Goal: Task Accomplishment & Management: Manage account settings

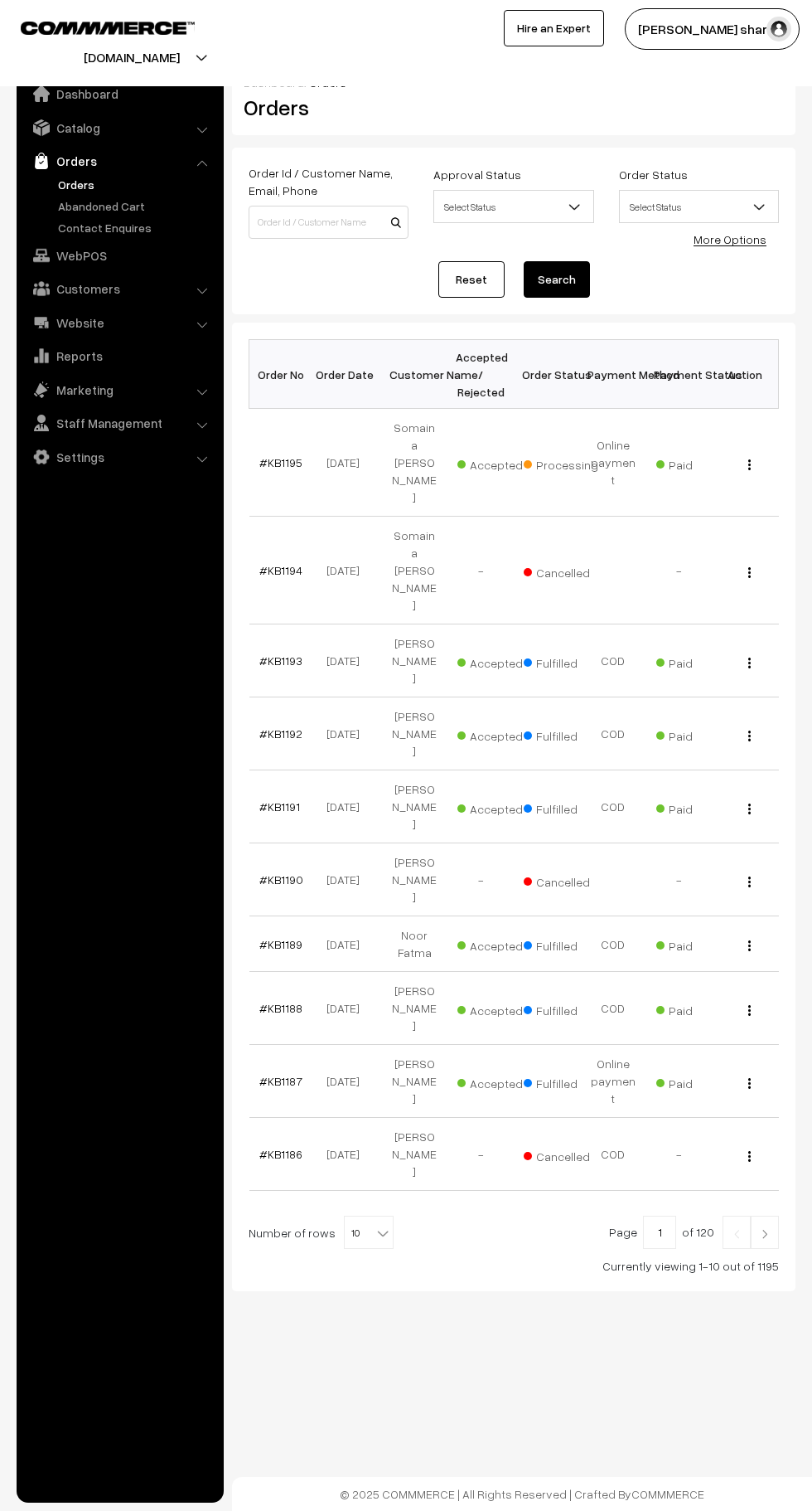
click at [375, 1225] on b at bounding box center [383, 1233] width 17 height 17
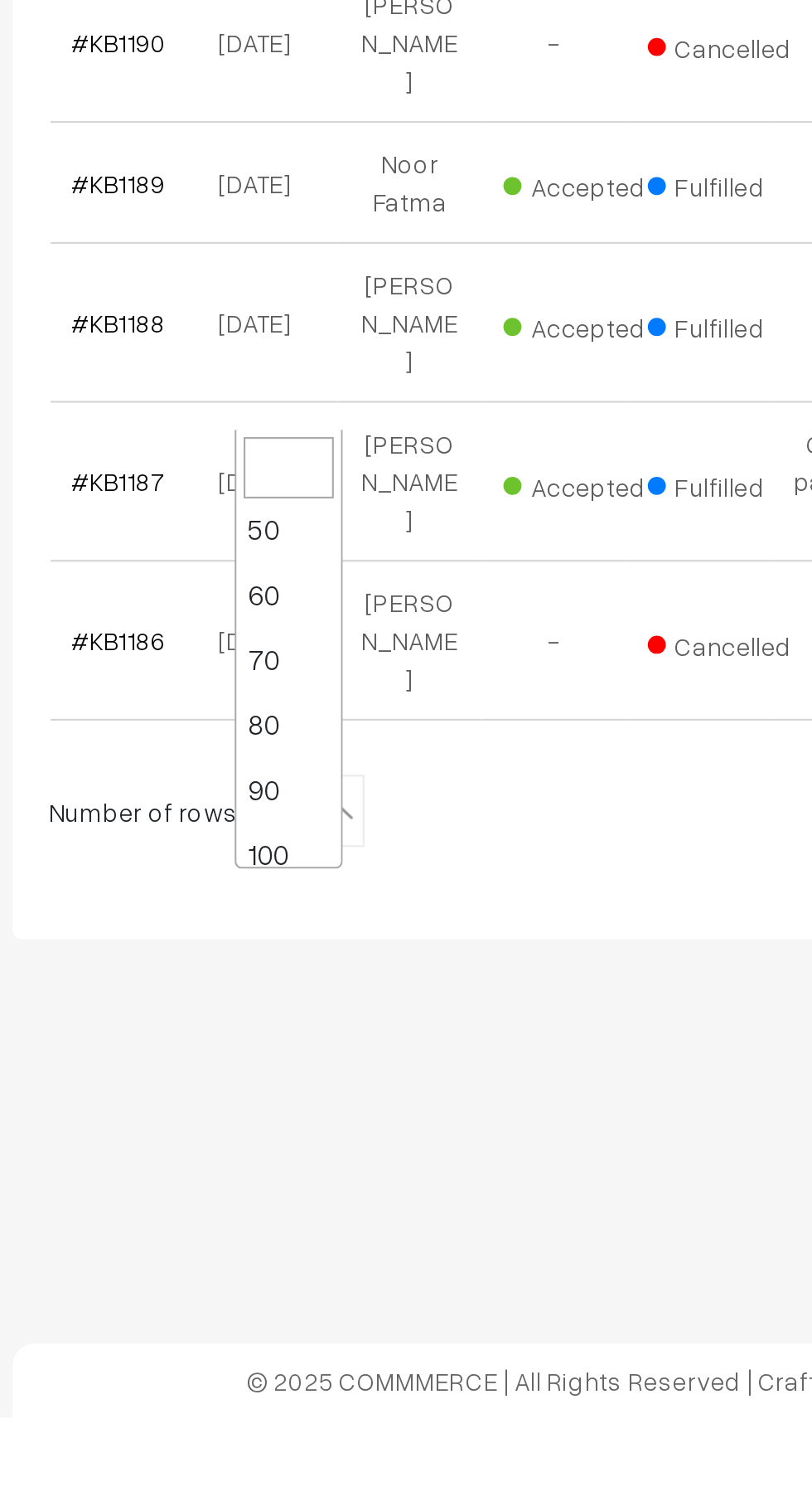
scroll to position [133, 0]
select select "100"
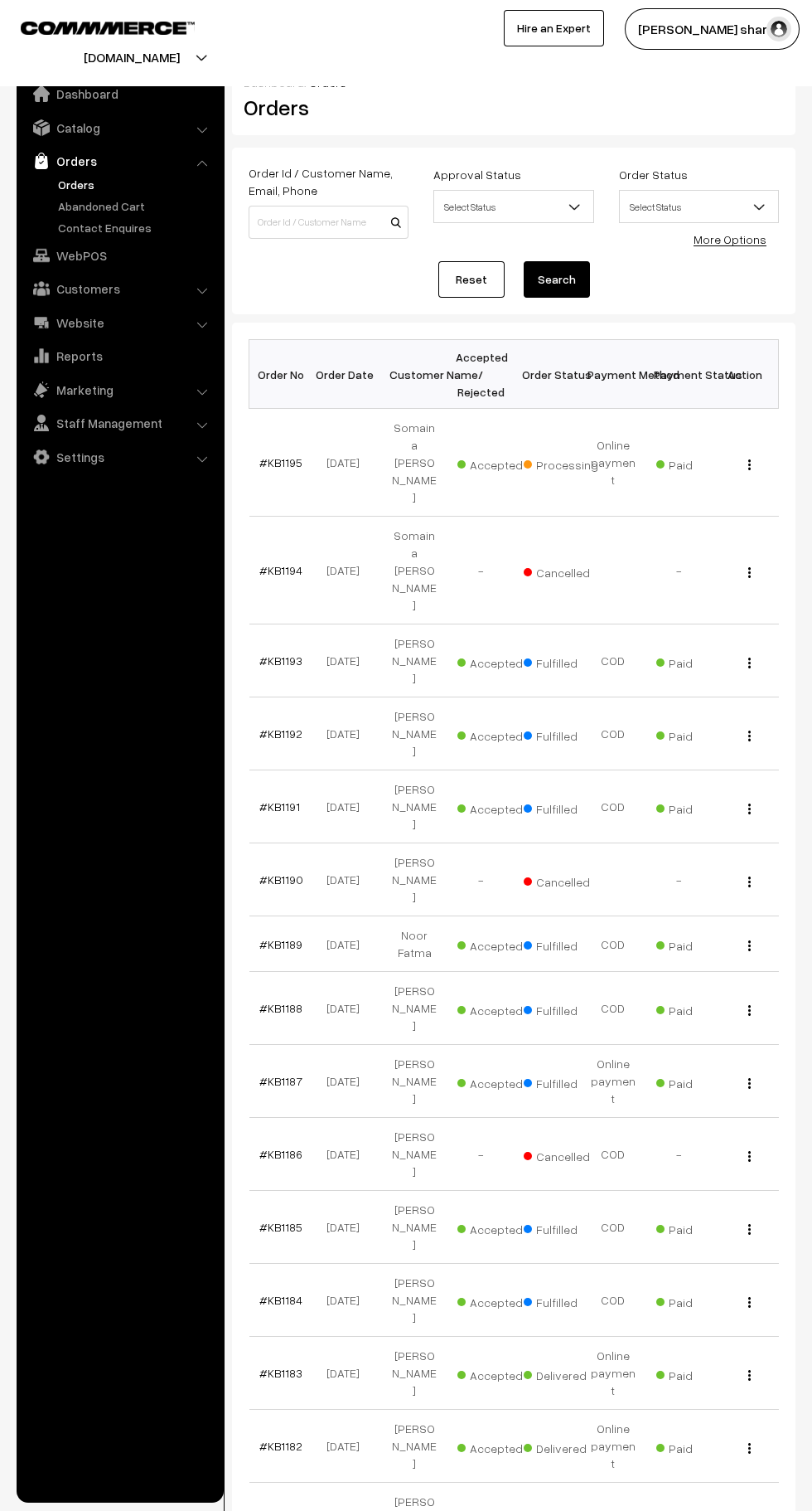
scroll to position [27, 0]
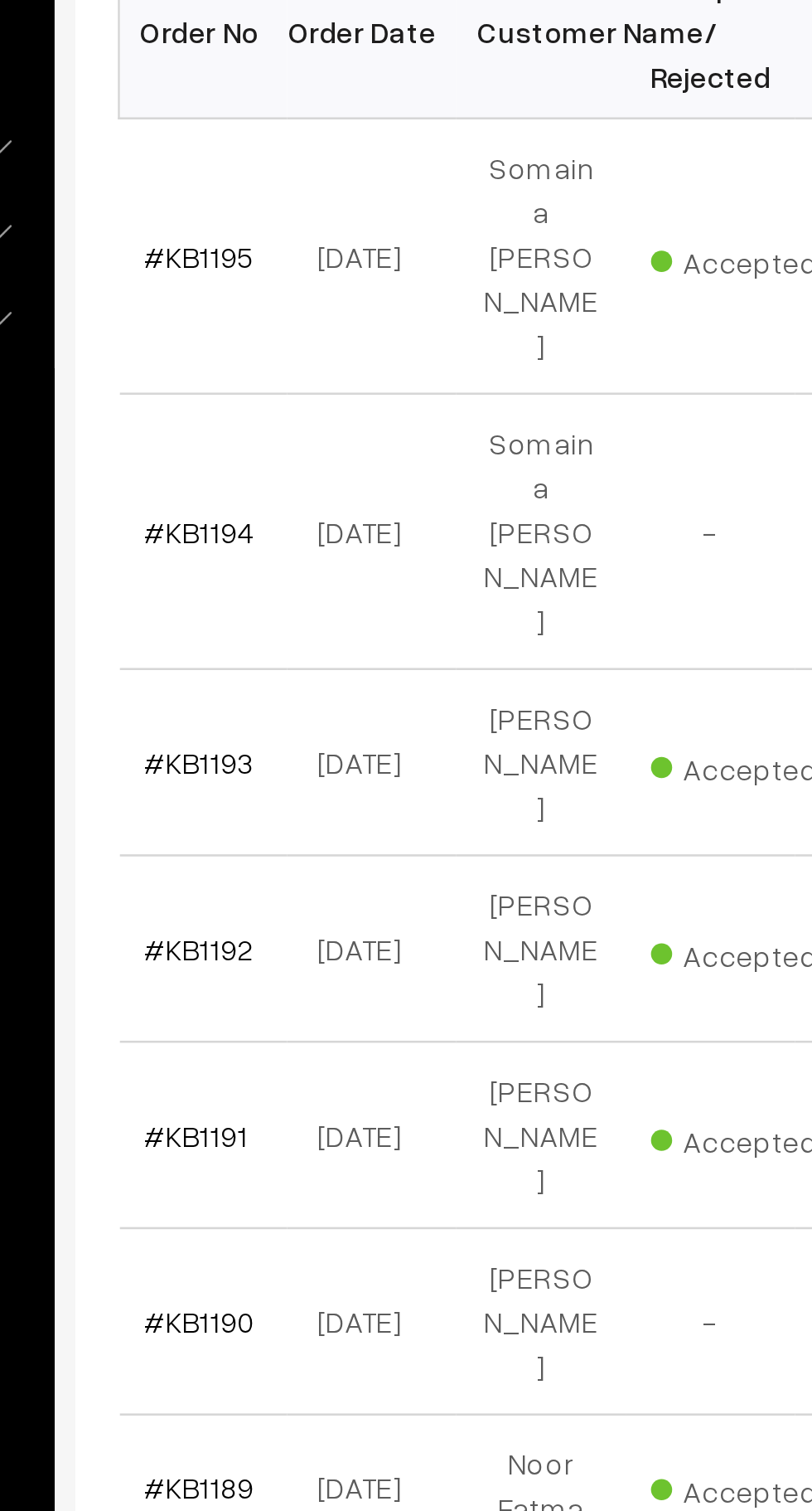
click at [286, 428] on link "#KB1195" at bounding box center [281, 435] width 43 height 14
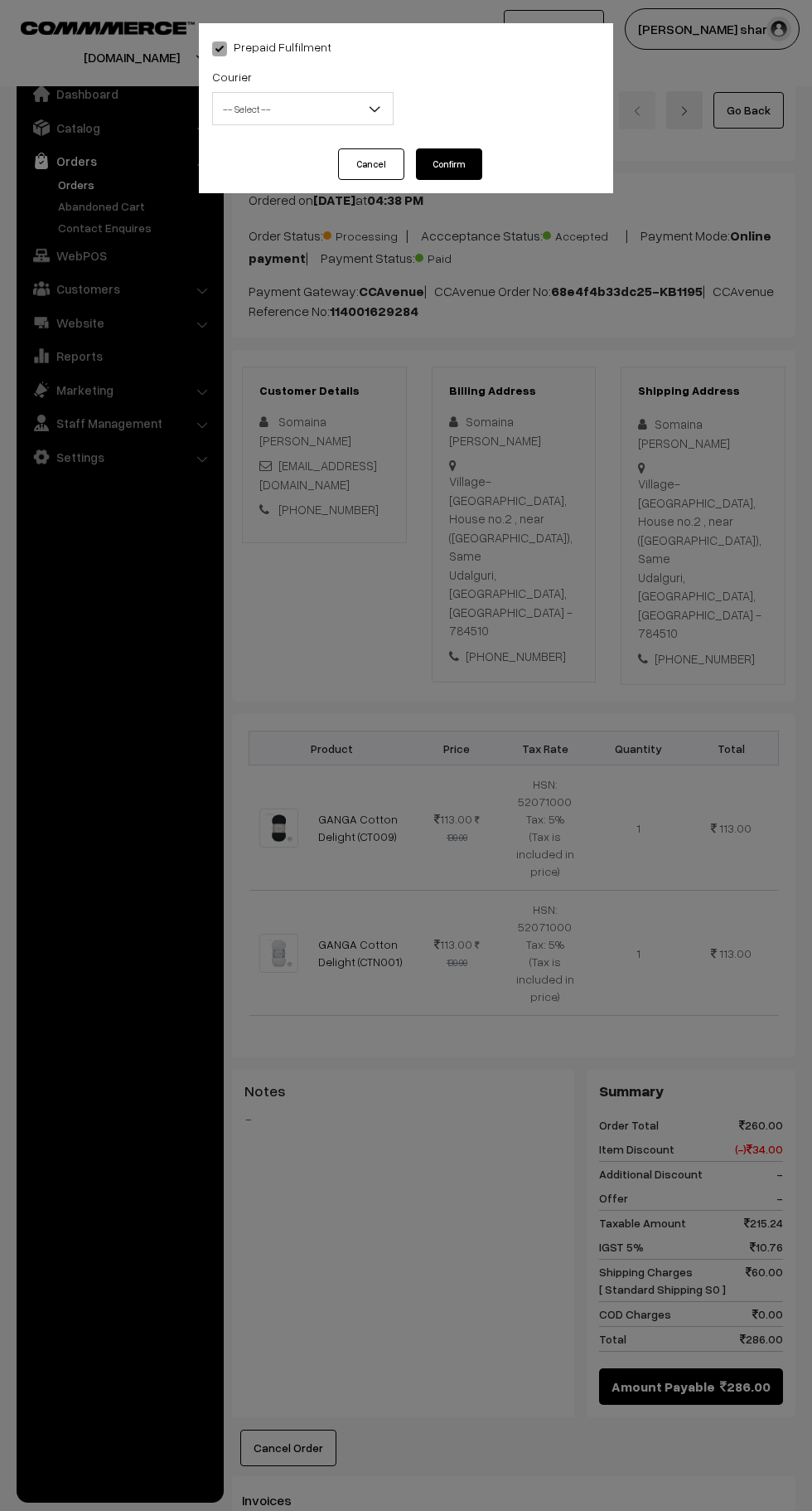
scroll to position [550, 0]
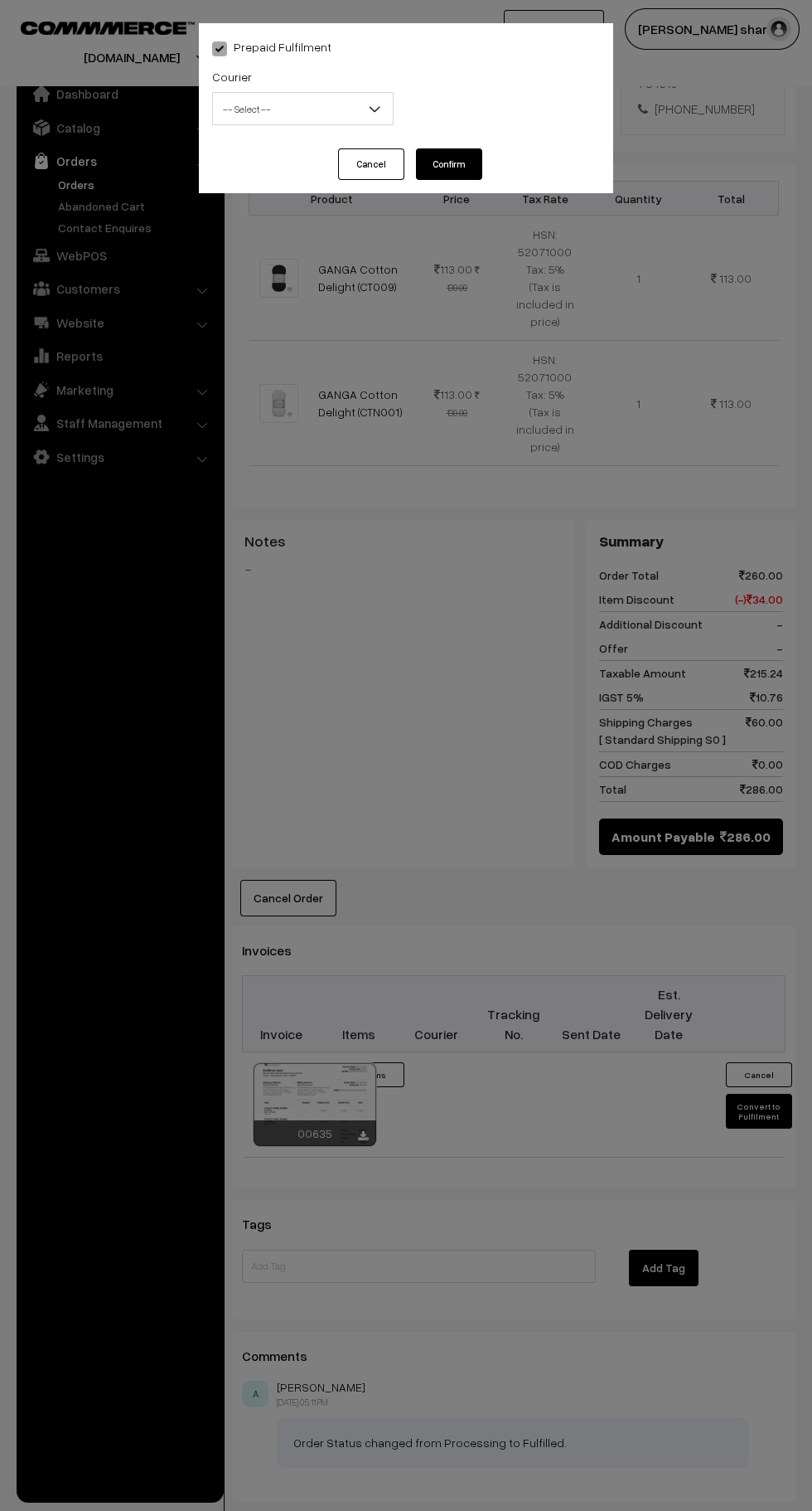
click at [350, 122] on span "-- Select --" at bounding box center [303, 108] width 180 height 29
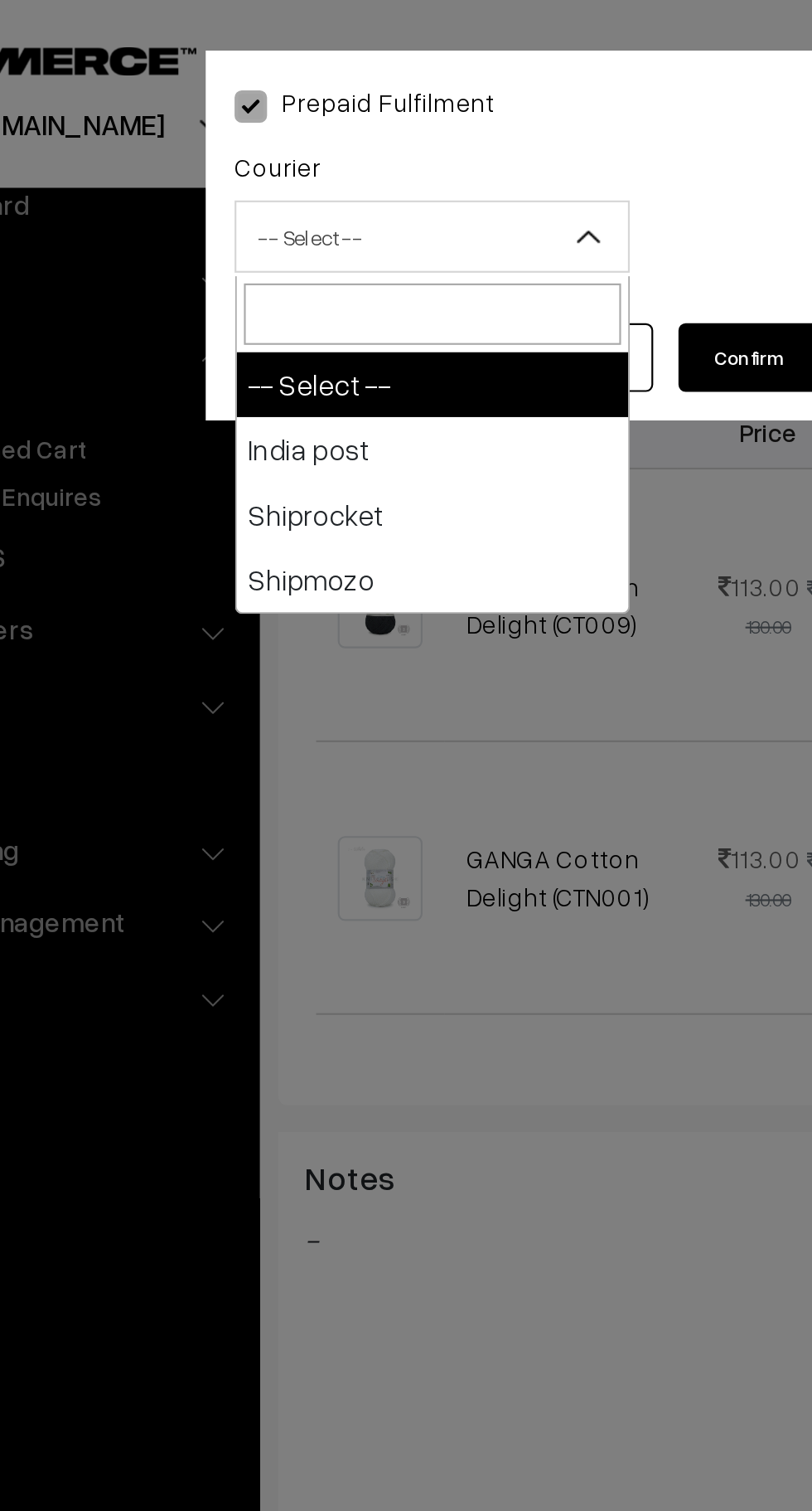
select select "1"
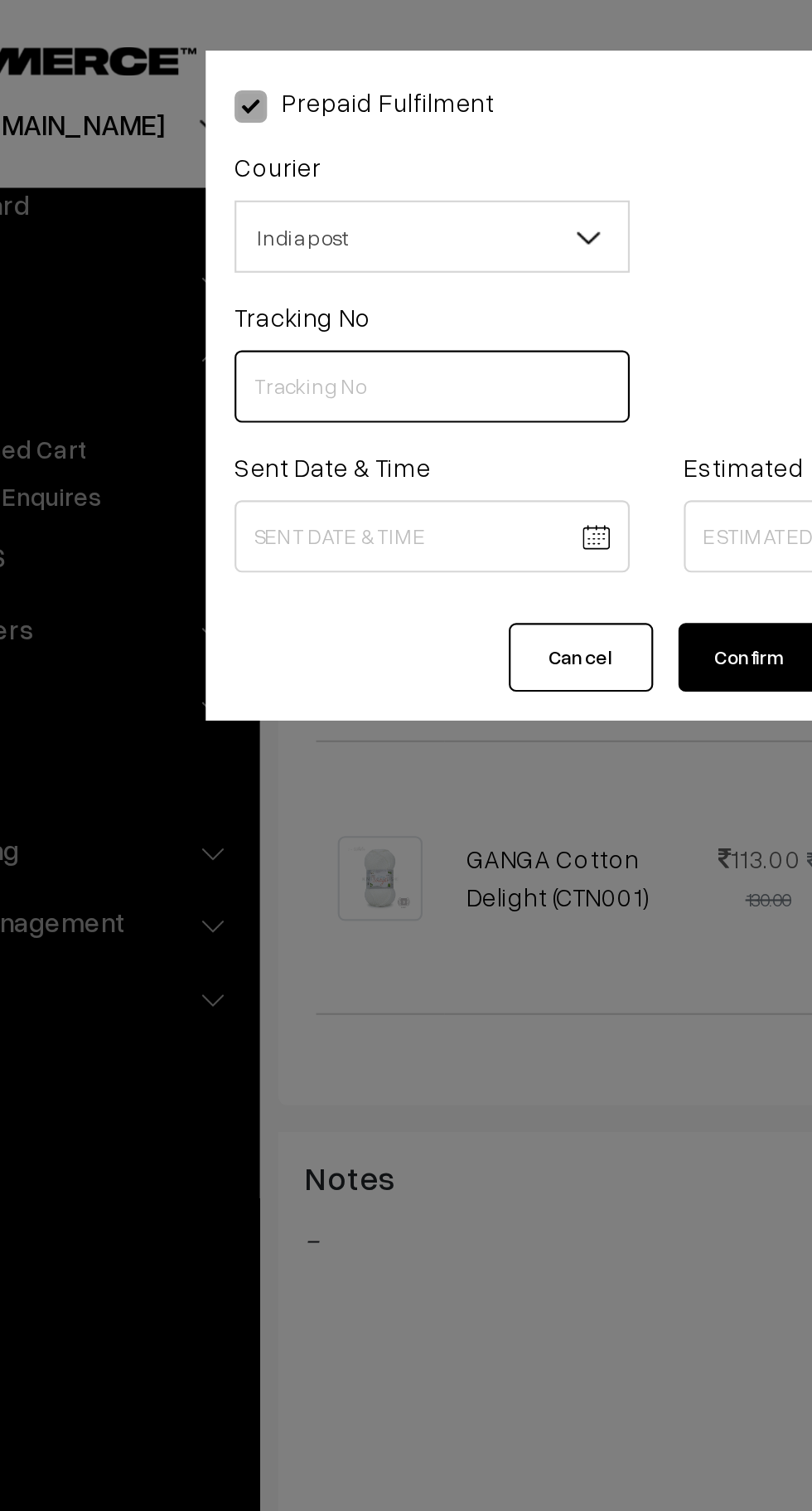
click at [247, 179] on input "text" at bounding box center [303, 178] width 182 height 33
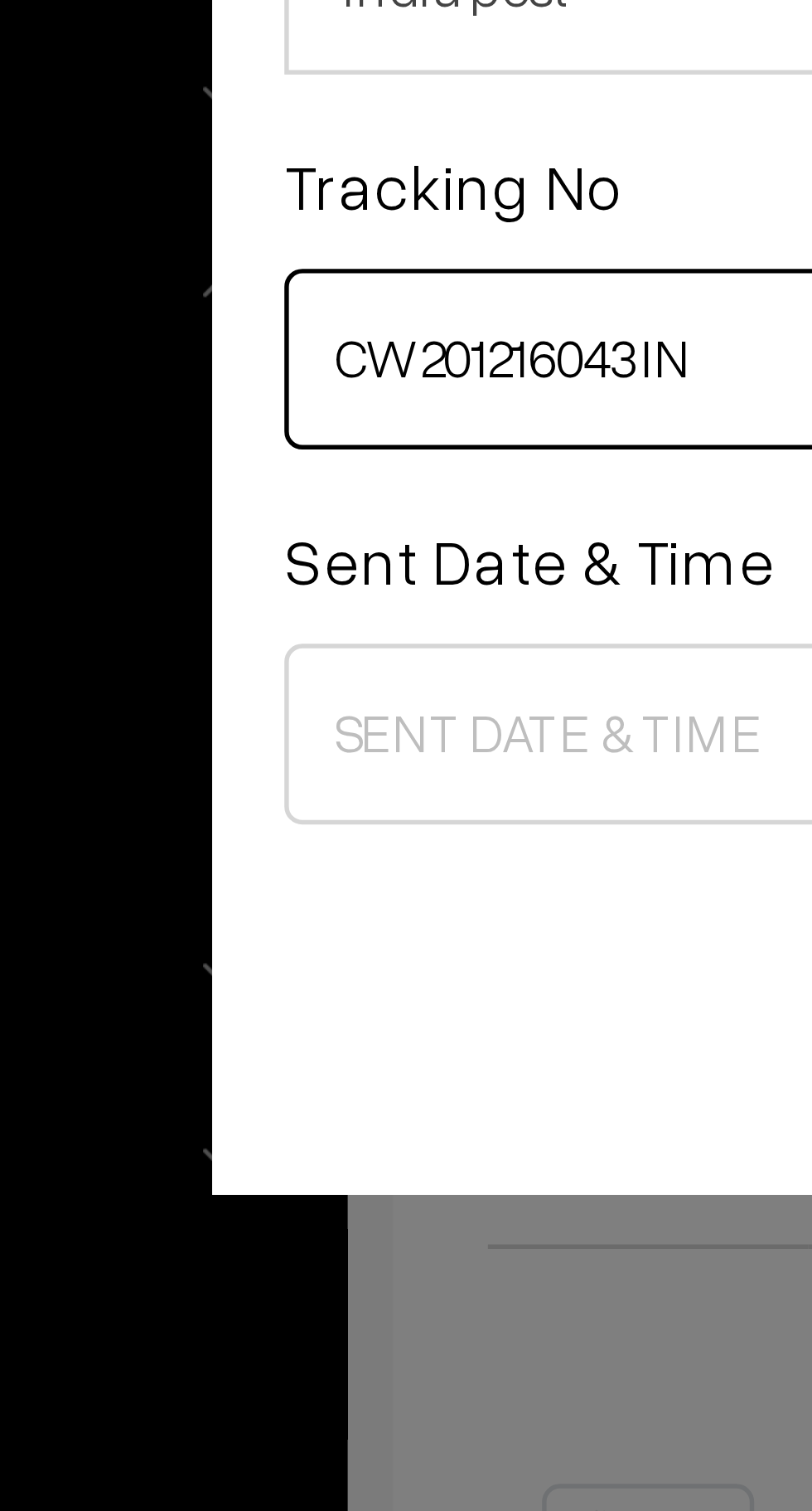
type input "CW201216043IN"
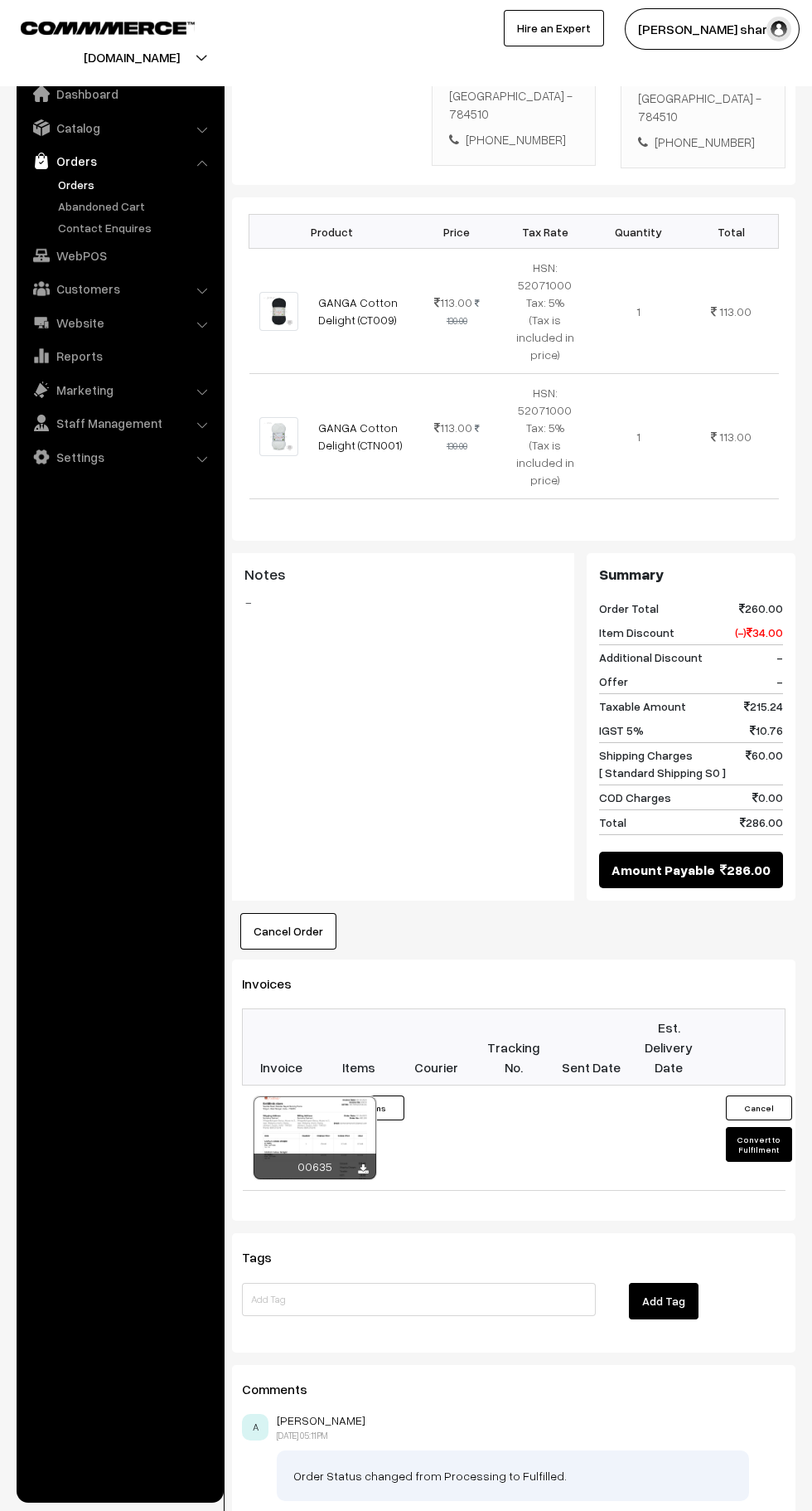
scroll to position [550, 0]
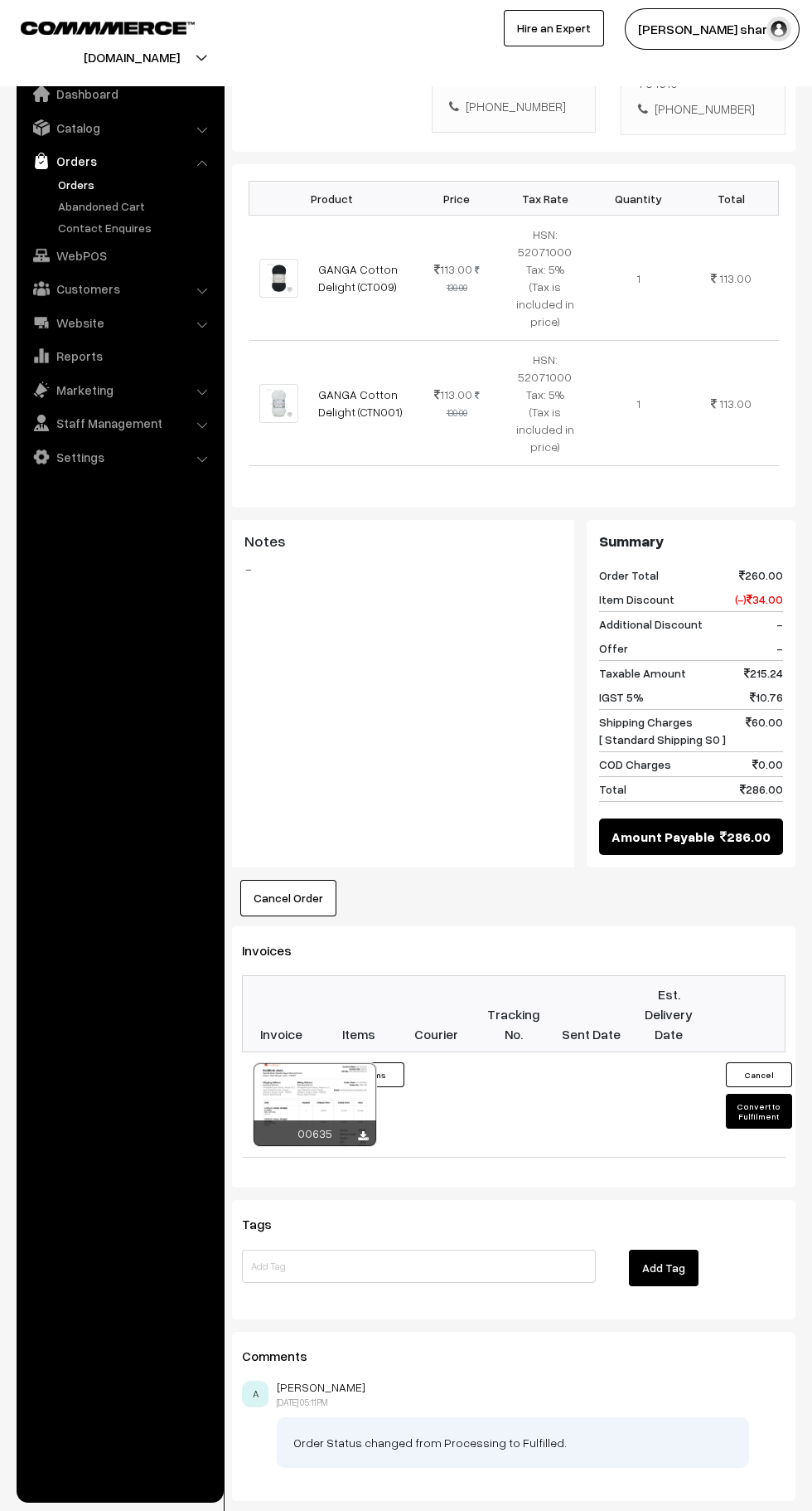
click at [760, 1094] on button "Convert to Fulfilment" at bounding box center [760, 1111] width 66 height 35
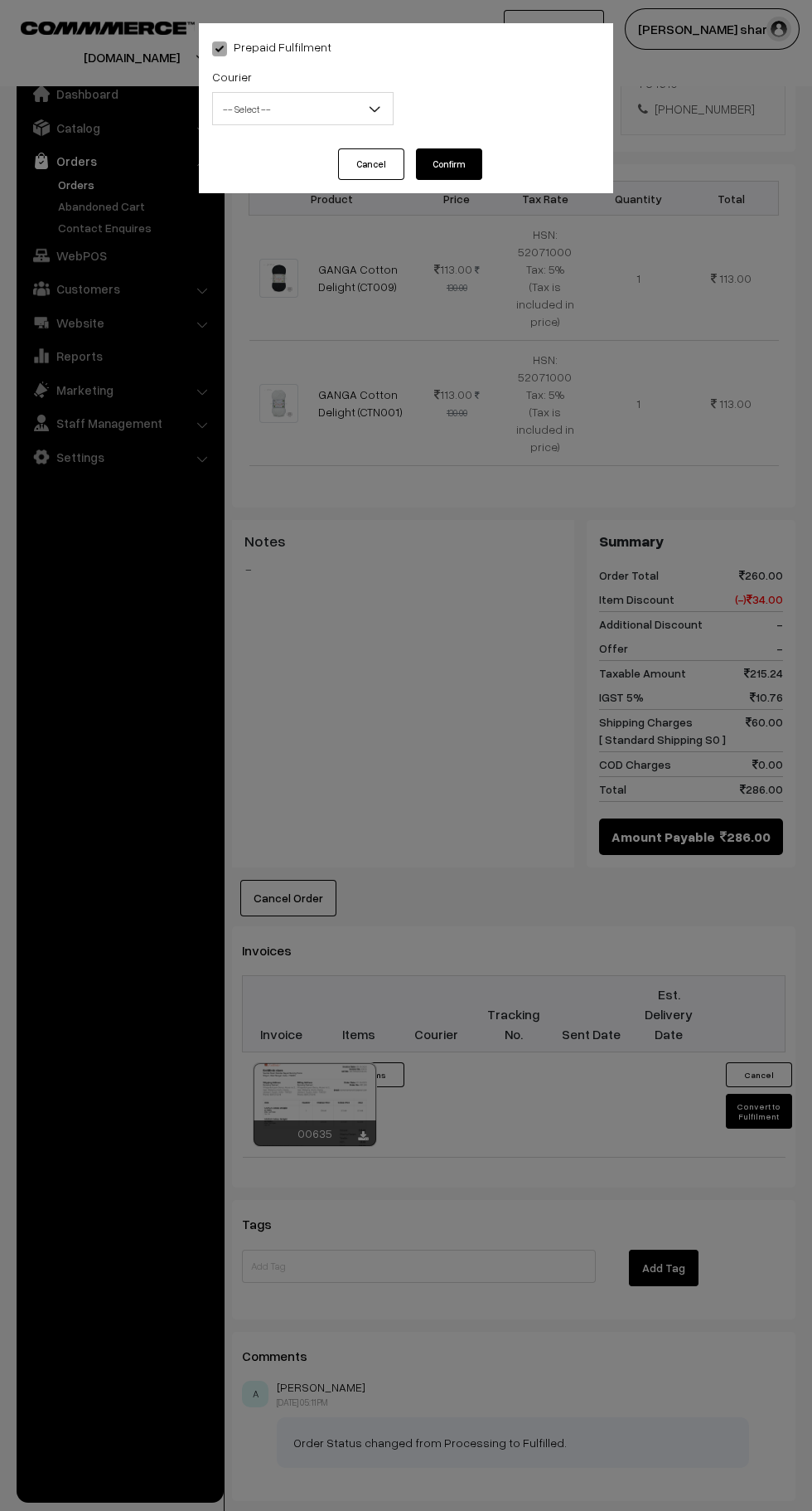
click at [378, 130] on body "Thank you for showing interest. Our team will call you shortly. Close knitbirds…" at bounding box center [406, 529] width 812 height 2158
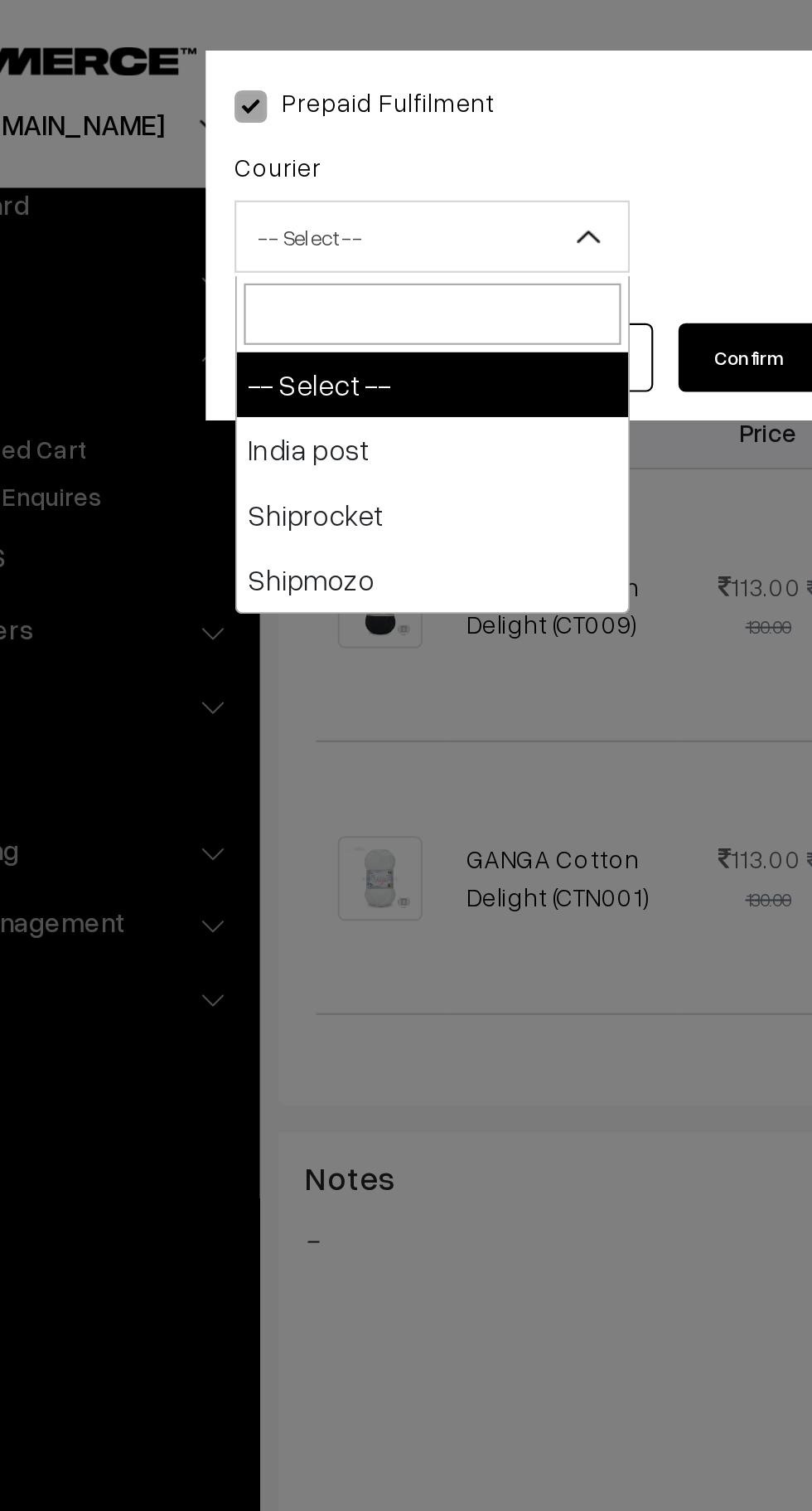
select select "1"
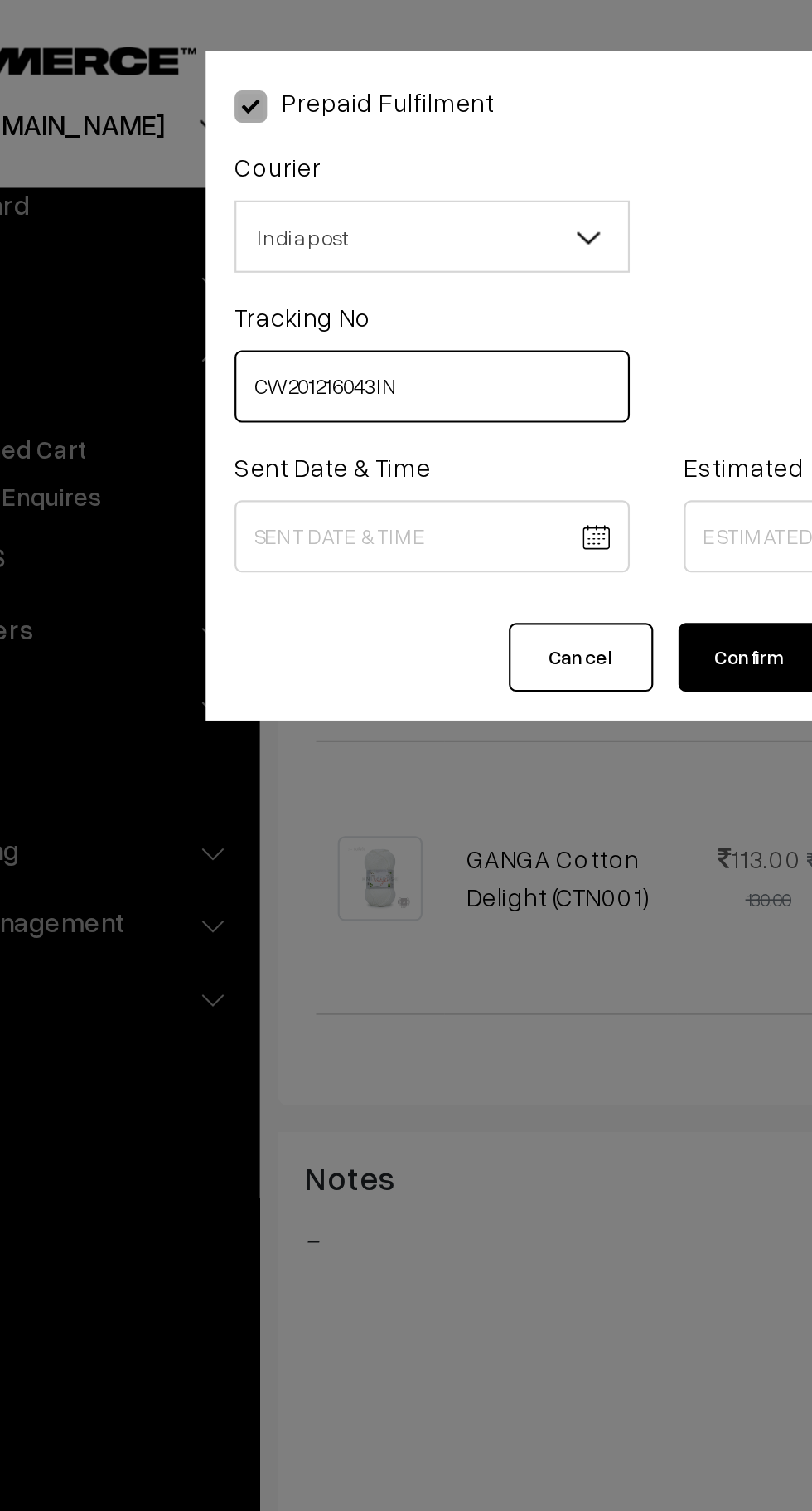
click at [316, 174] on input "CW201216043IN" at bounding box center [303, 178] width 182 height 33
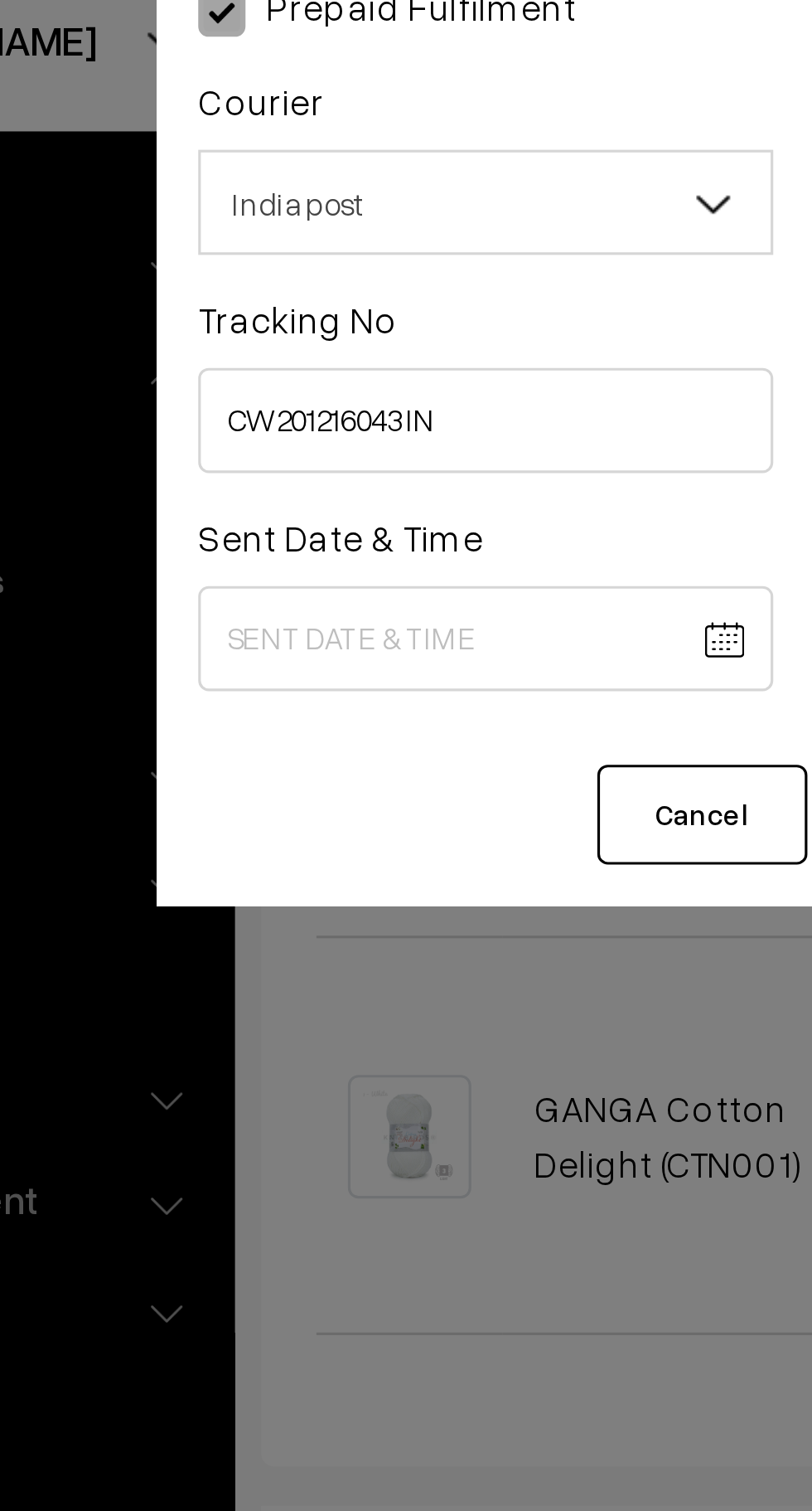
click at [281, 248] on body "Thank you for showing interest. Our team will call you shortly. Close knitbirds…" at bounding box center [406, 529] width 812 height 2158
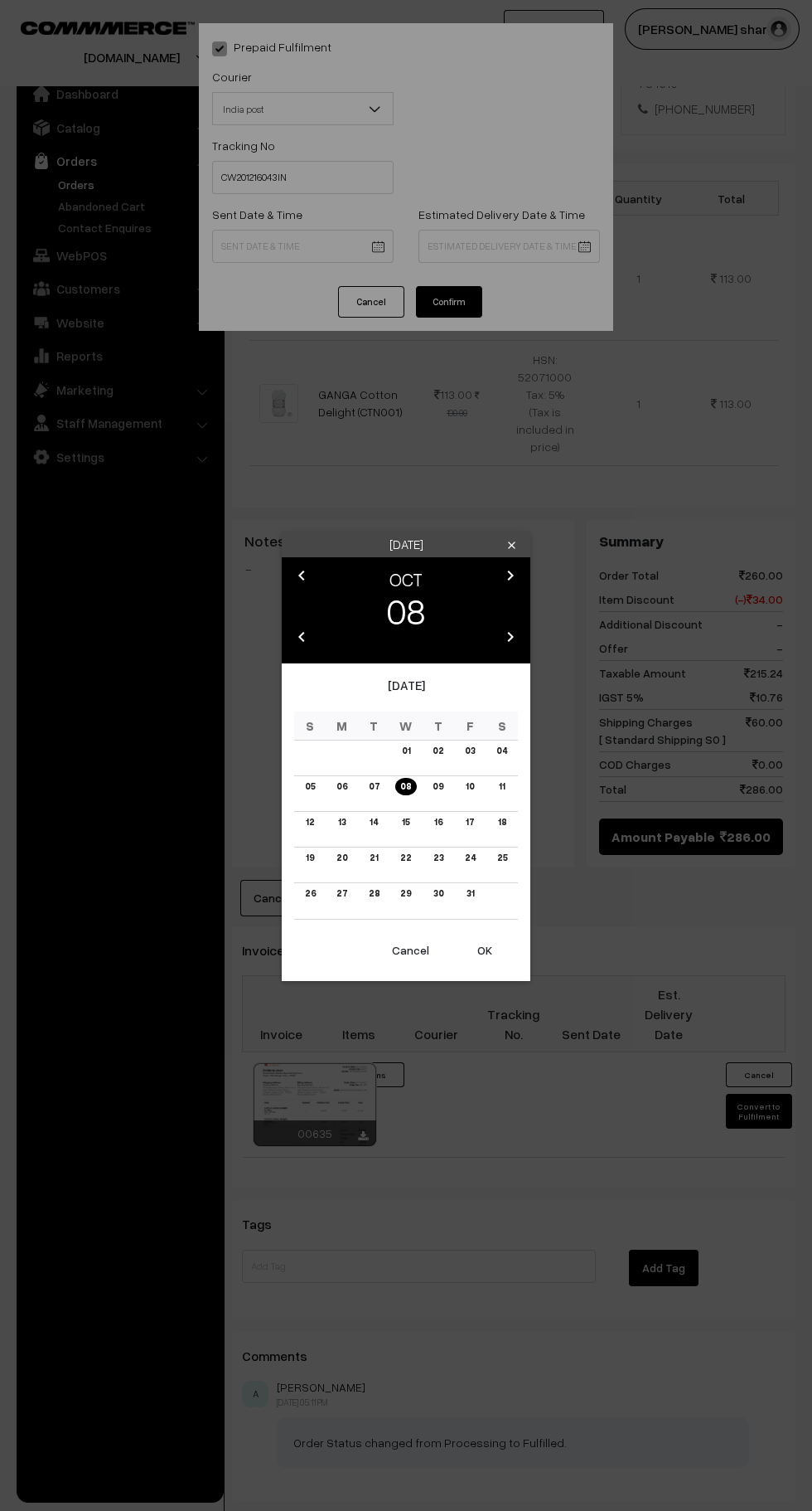
click at [485, 950] on button "OK" at bounding box center [485, 950] width 66 height 37
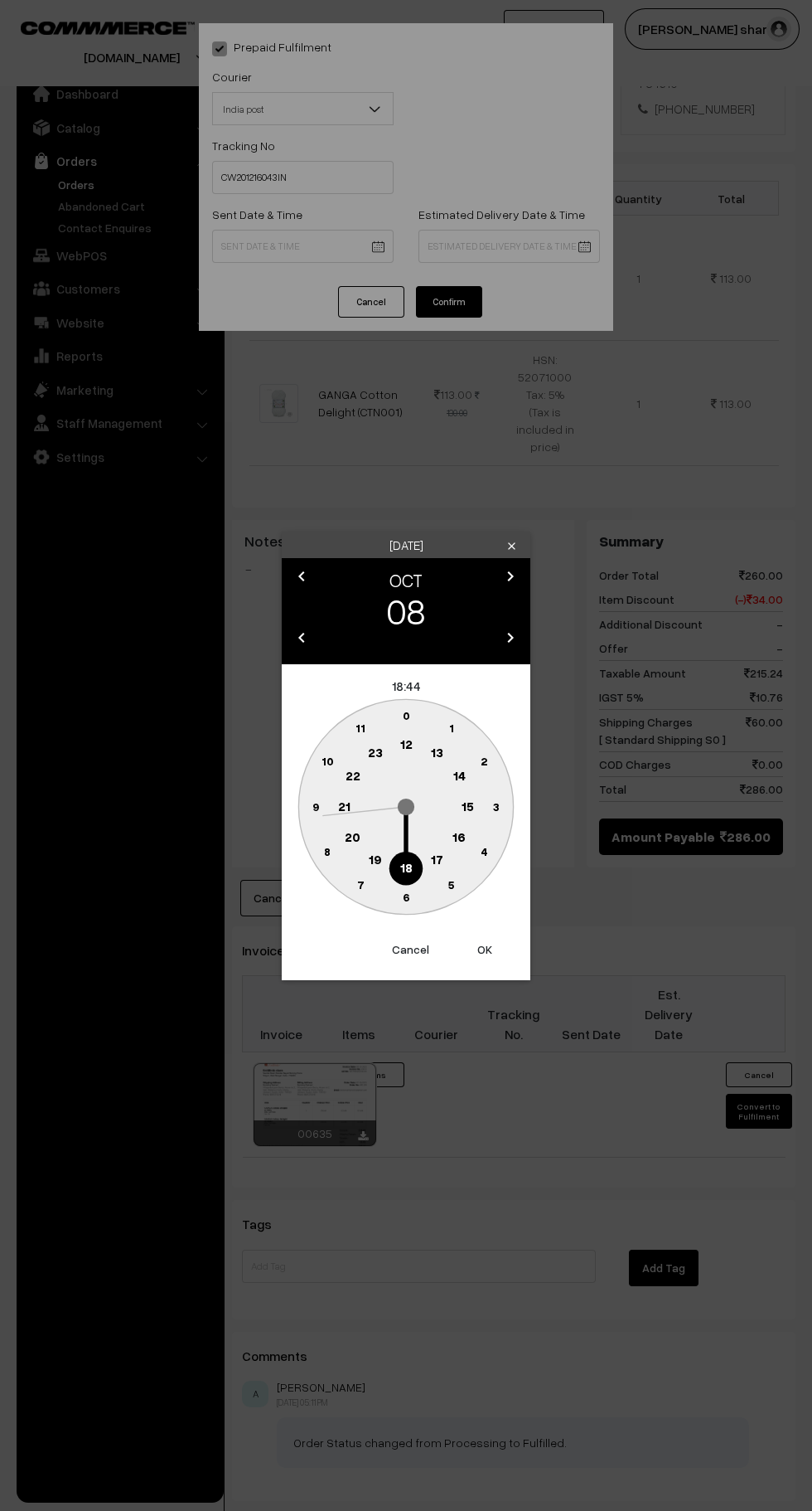
click at [329, 768] on text "10" at bounding box center [328, 761] width 12 height 14
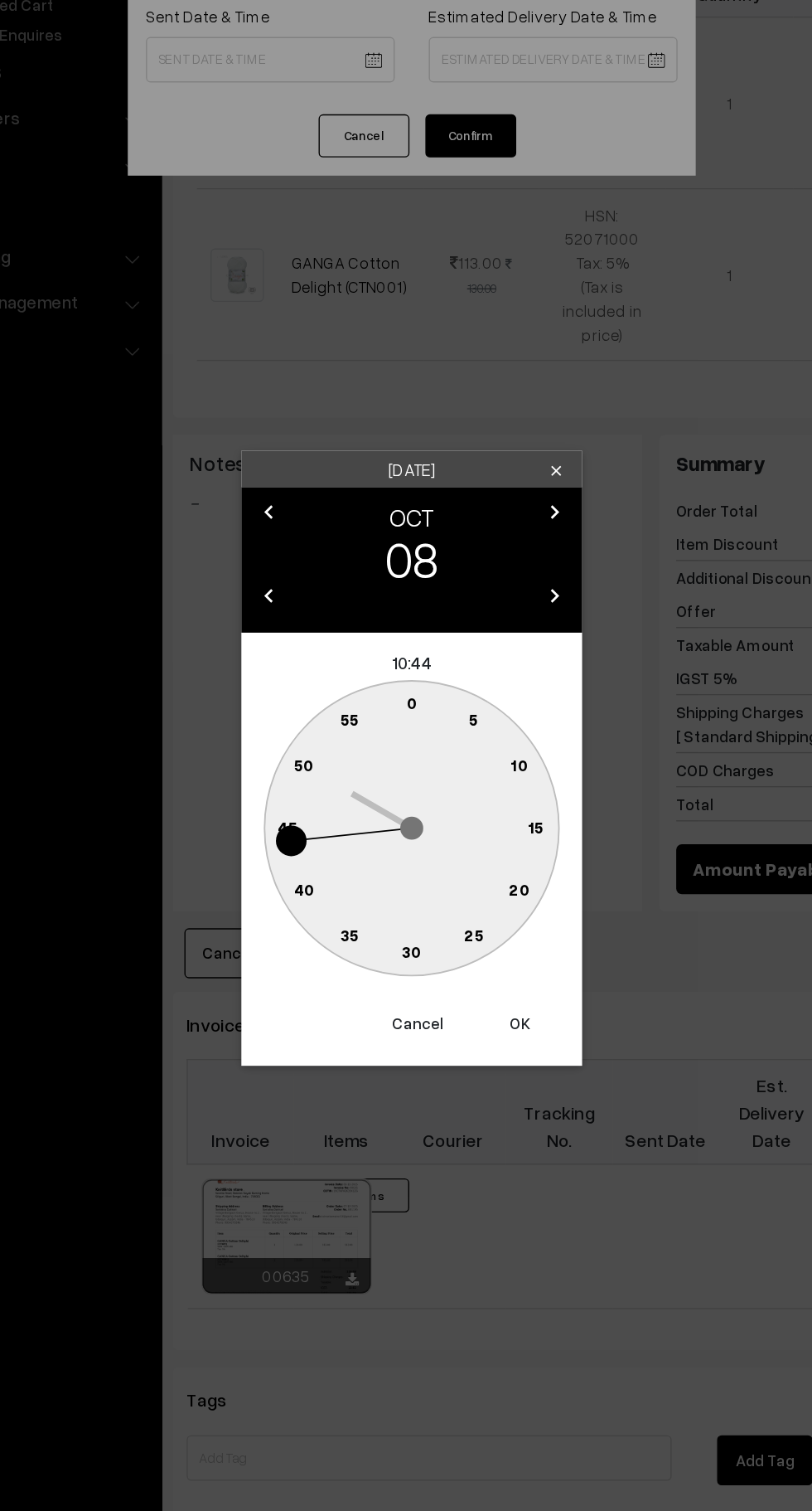
click at [411, 716] on circle at bounding box center [416, 719] width 23 height 23
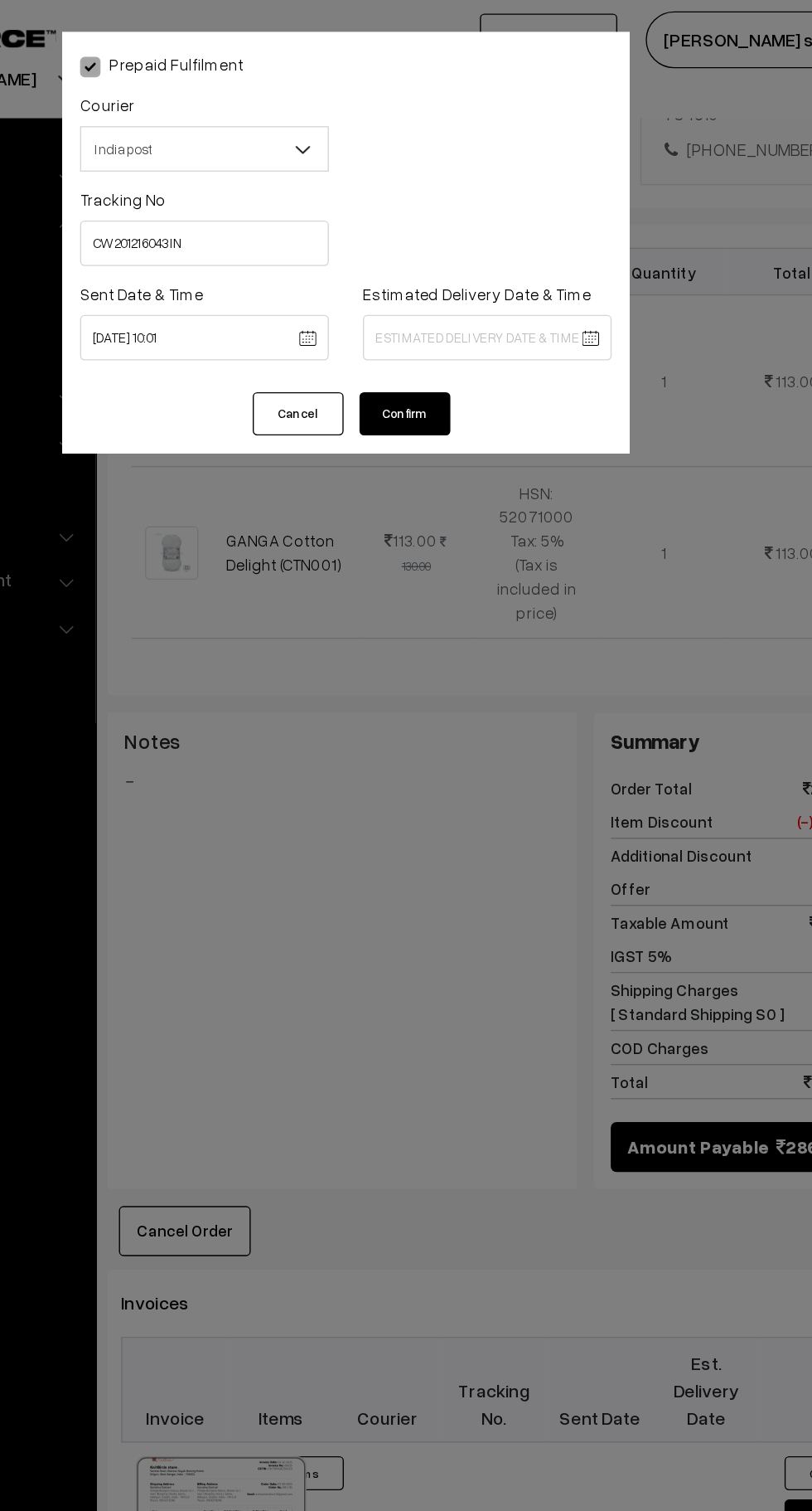
scroll to position [546, 0]
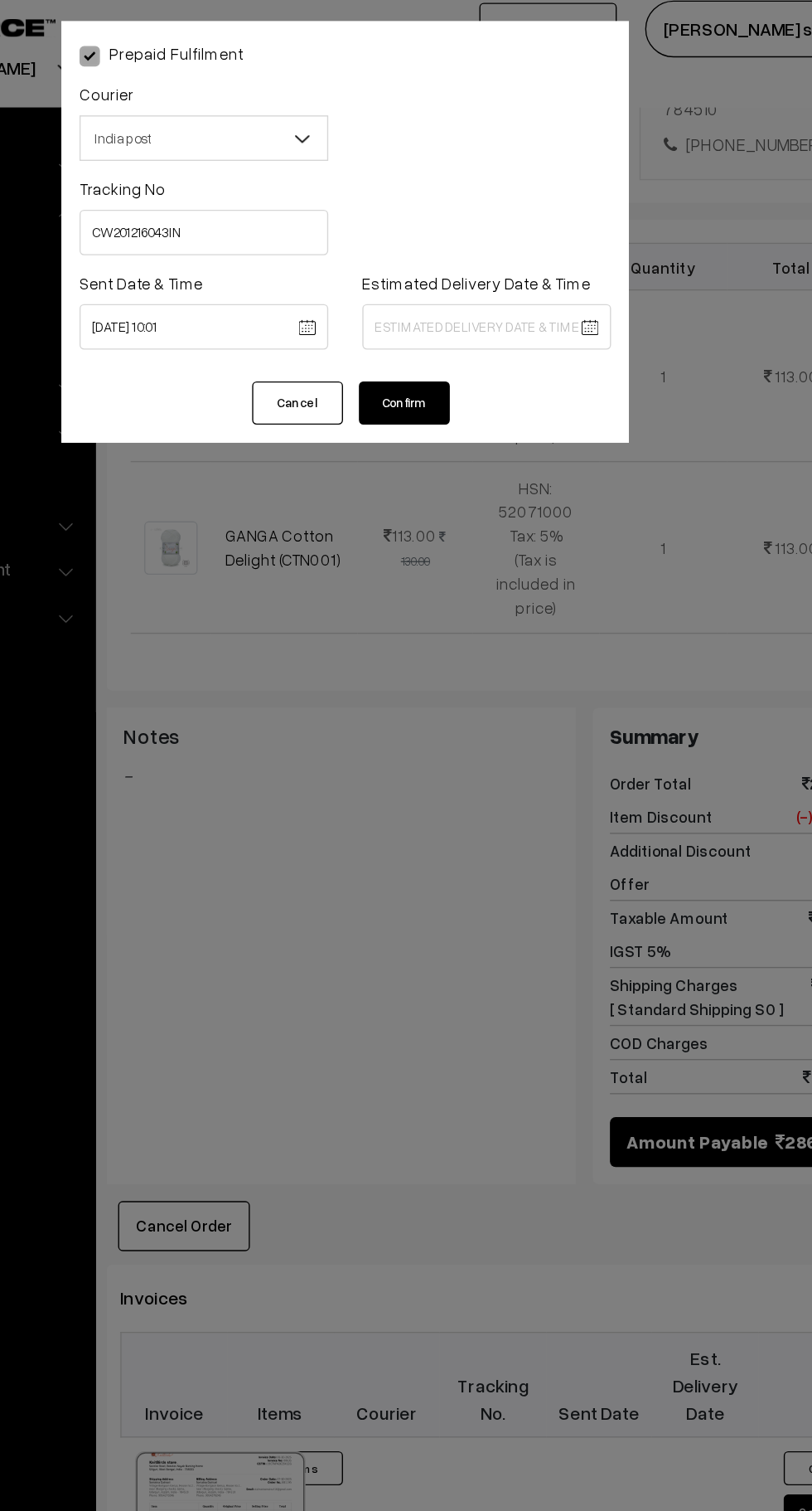
click at [296, 245] on body "Thank you for showing interest. Our team will call you shortly. Close knitbirds…" at bounding box center [406, 533] width 812 height 2158
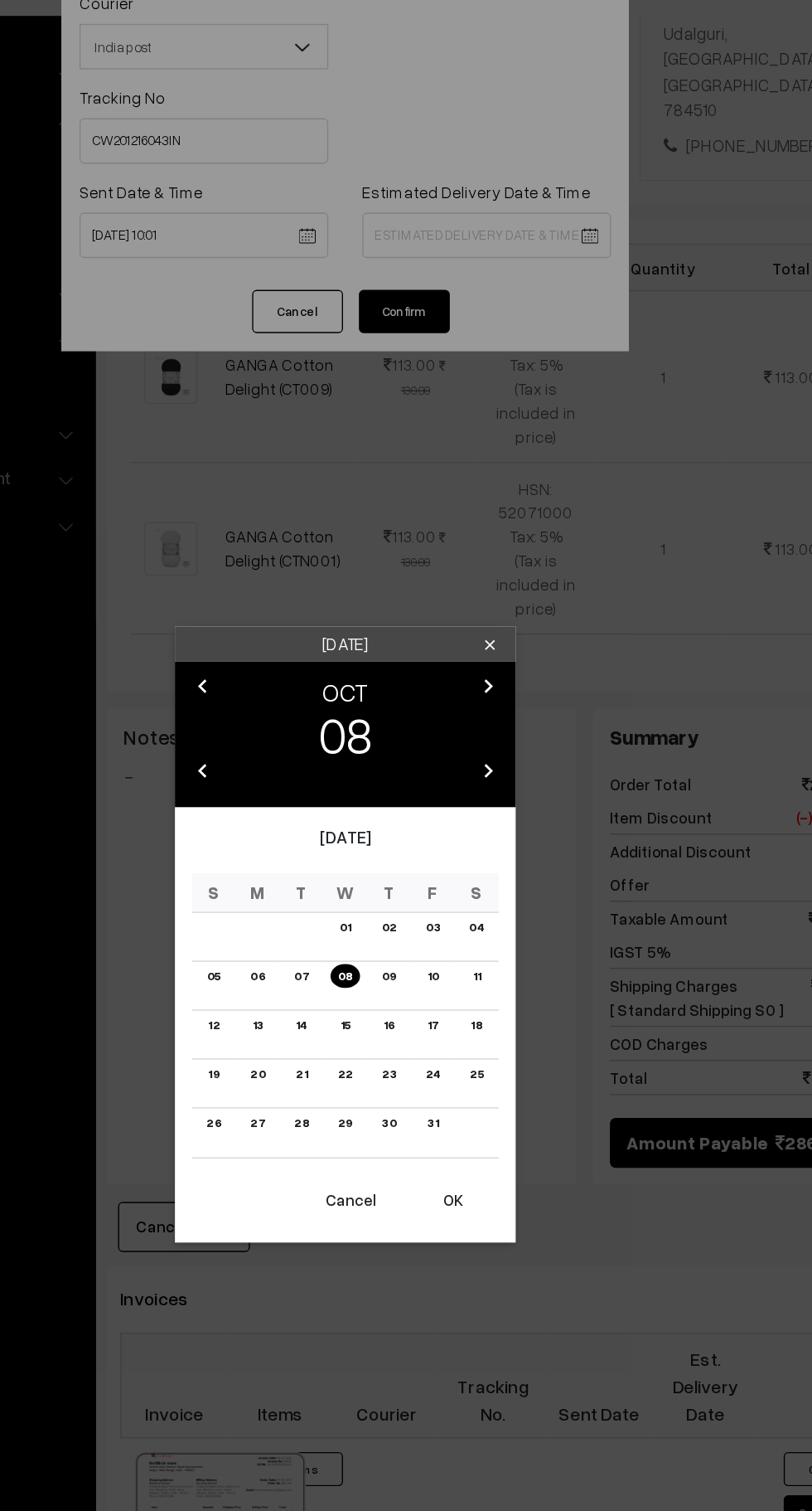
scroll to position [424, 0]
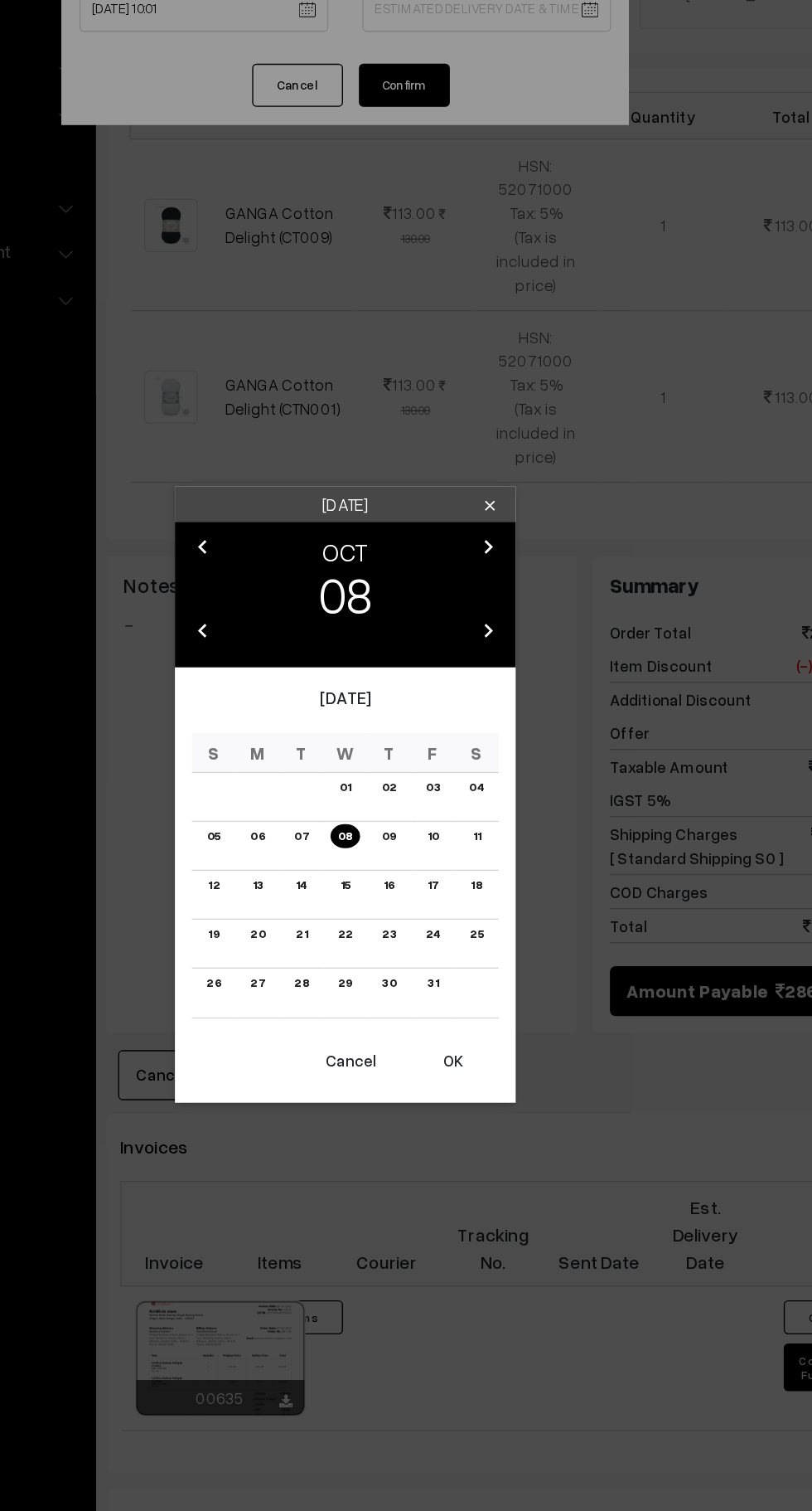
click at [485, 1013] on button "OK" at bounding box center [485, 1013] width 66 height 37
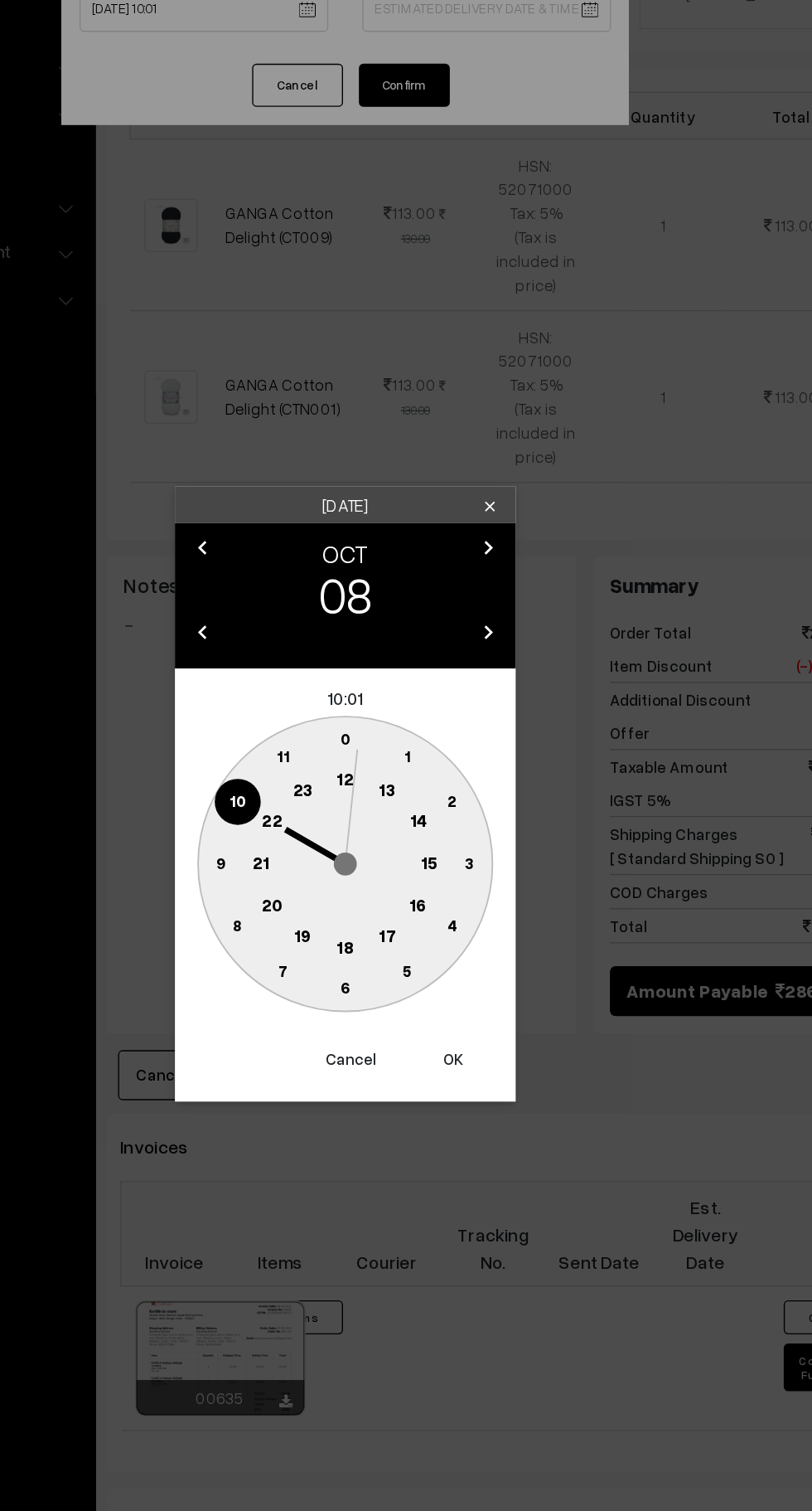
click at [328, 825] on text "10" at bounding box center [328, 824] width 12 height 14
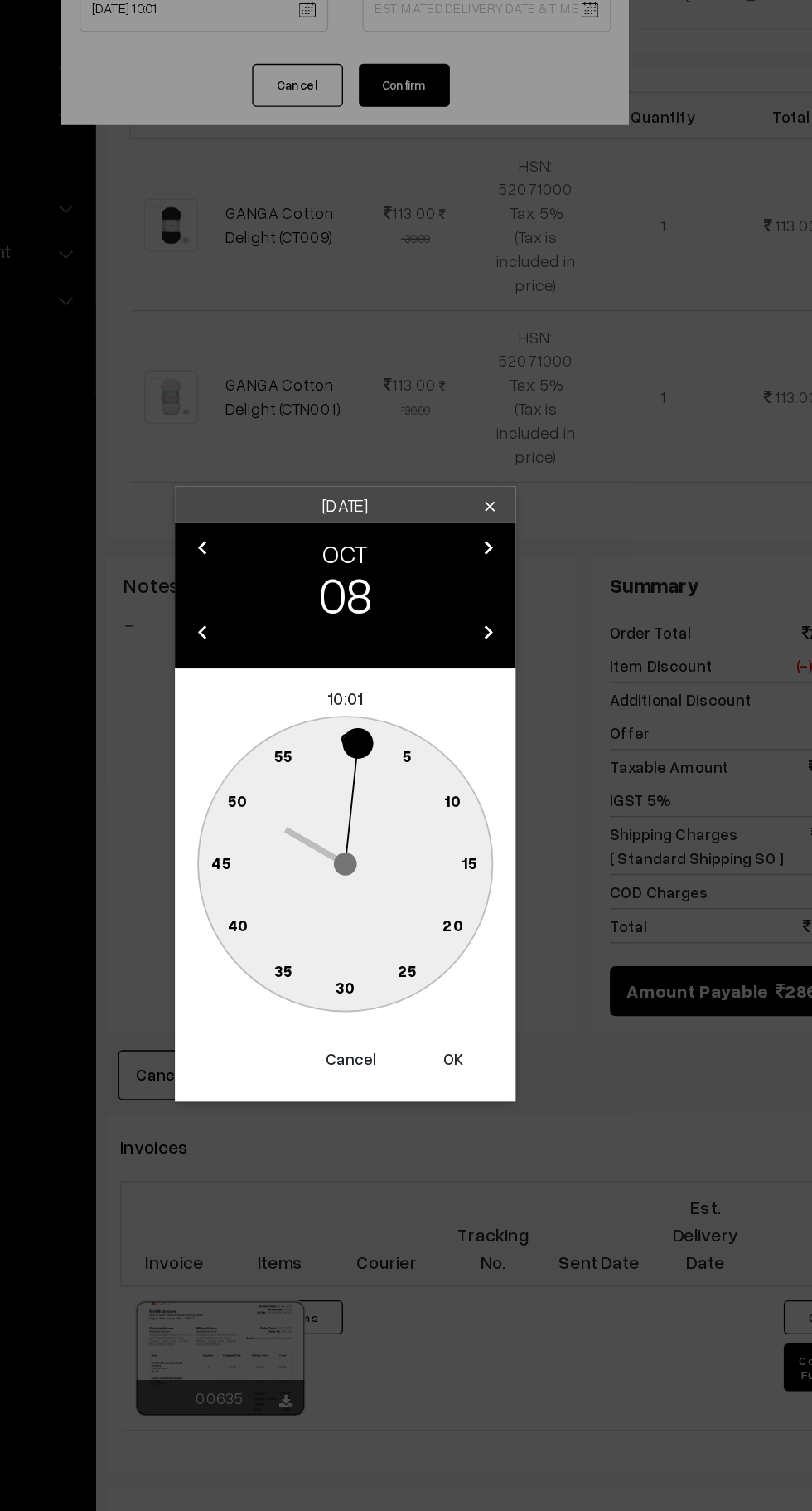
click at [405, 778] on text "0" at bounding box center [406, 778] width 8 height 14
type input "08-10-2025 10:00"
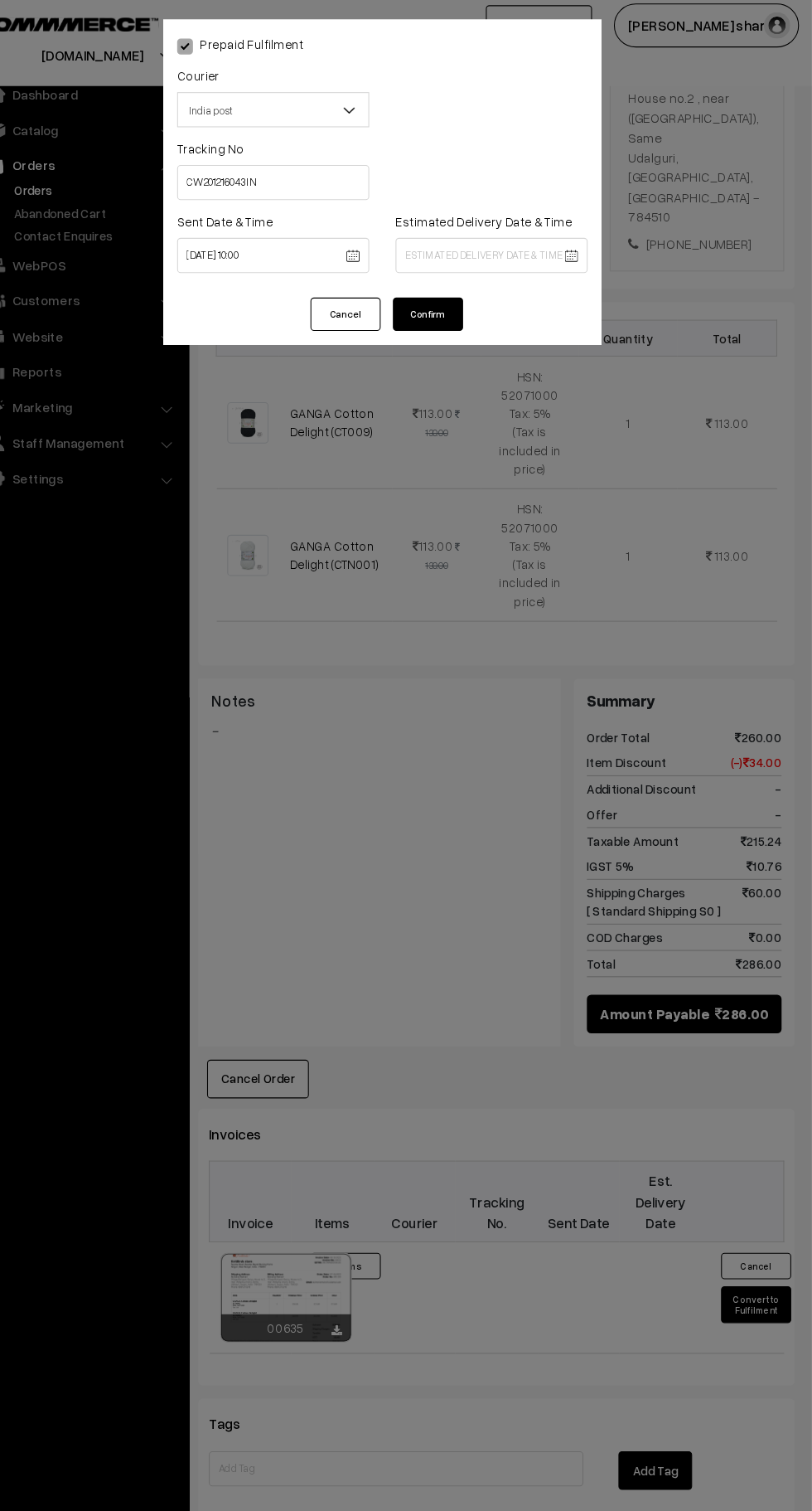
click at [462, 241] on body "Thank you for showing interest. Our team will call you shortly. Close knitbirds…" at bounding box center [406, 655] width 812 height 2158
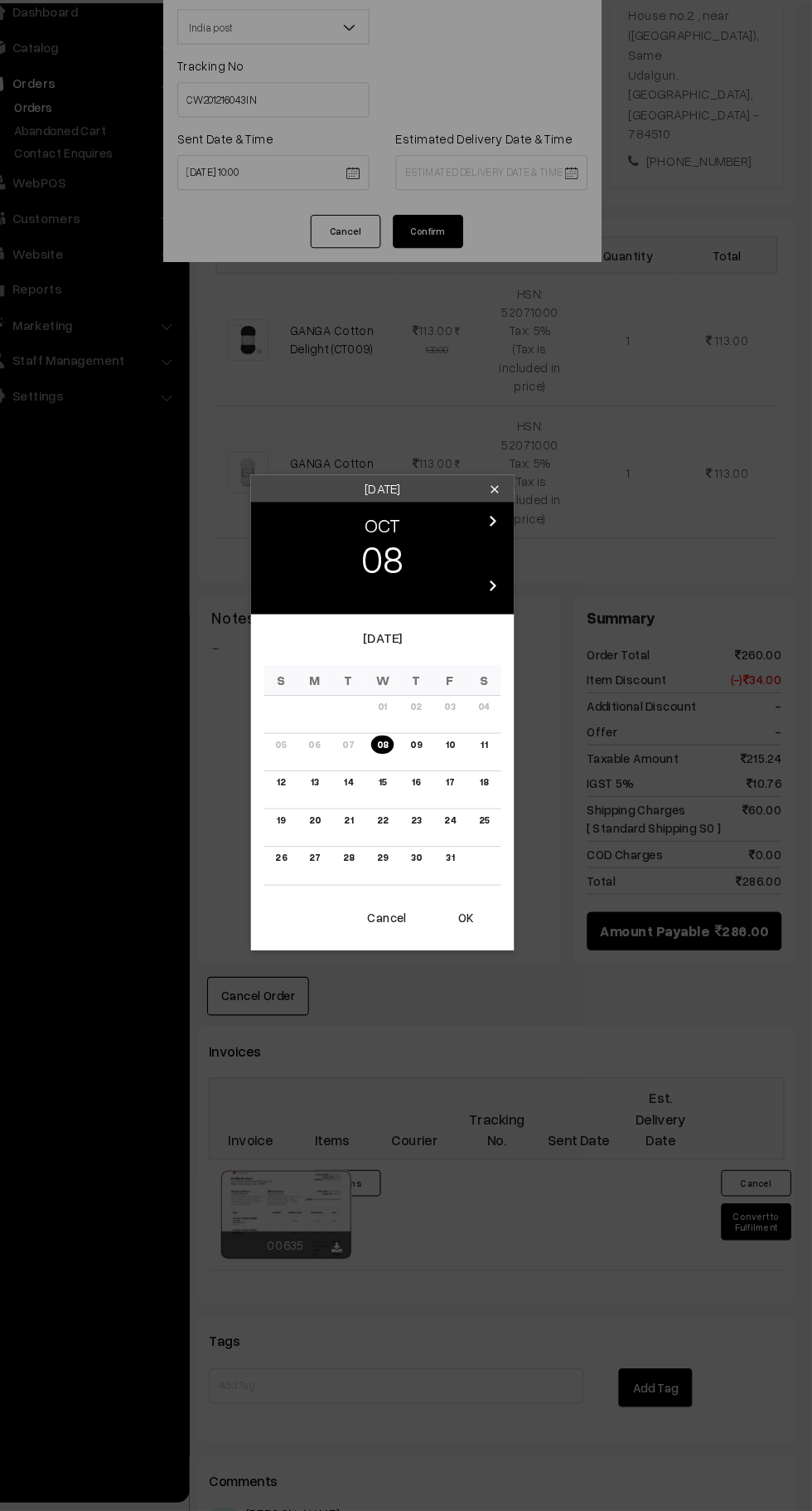
scroll to position [423, 0]
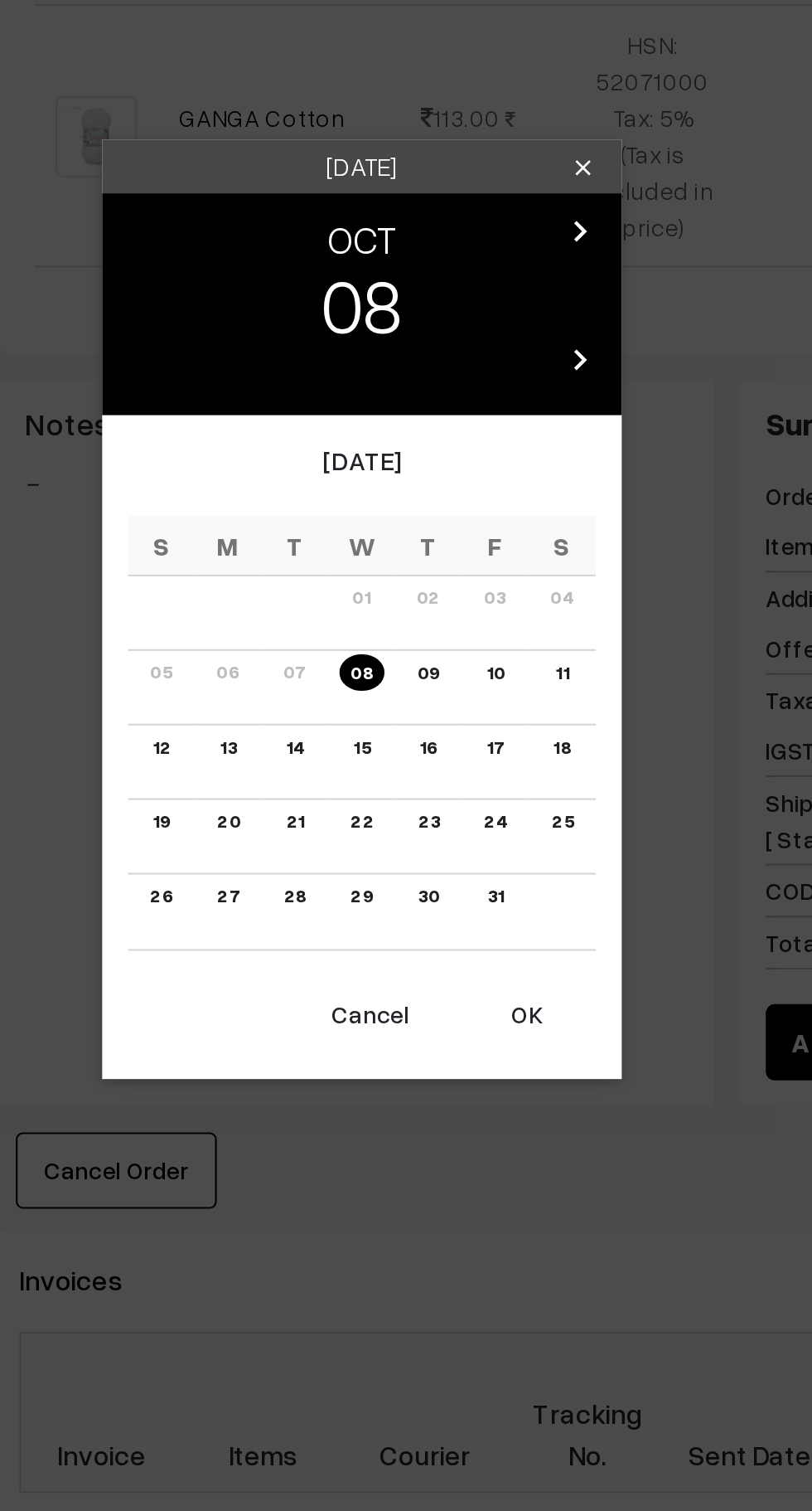
click at [406, 823] on link "15" at bounding box center [406, 822] width 17 height 17
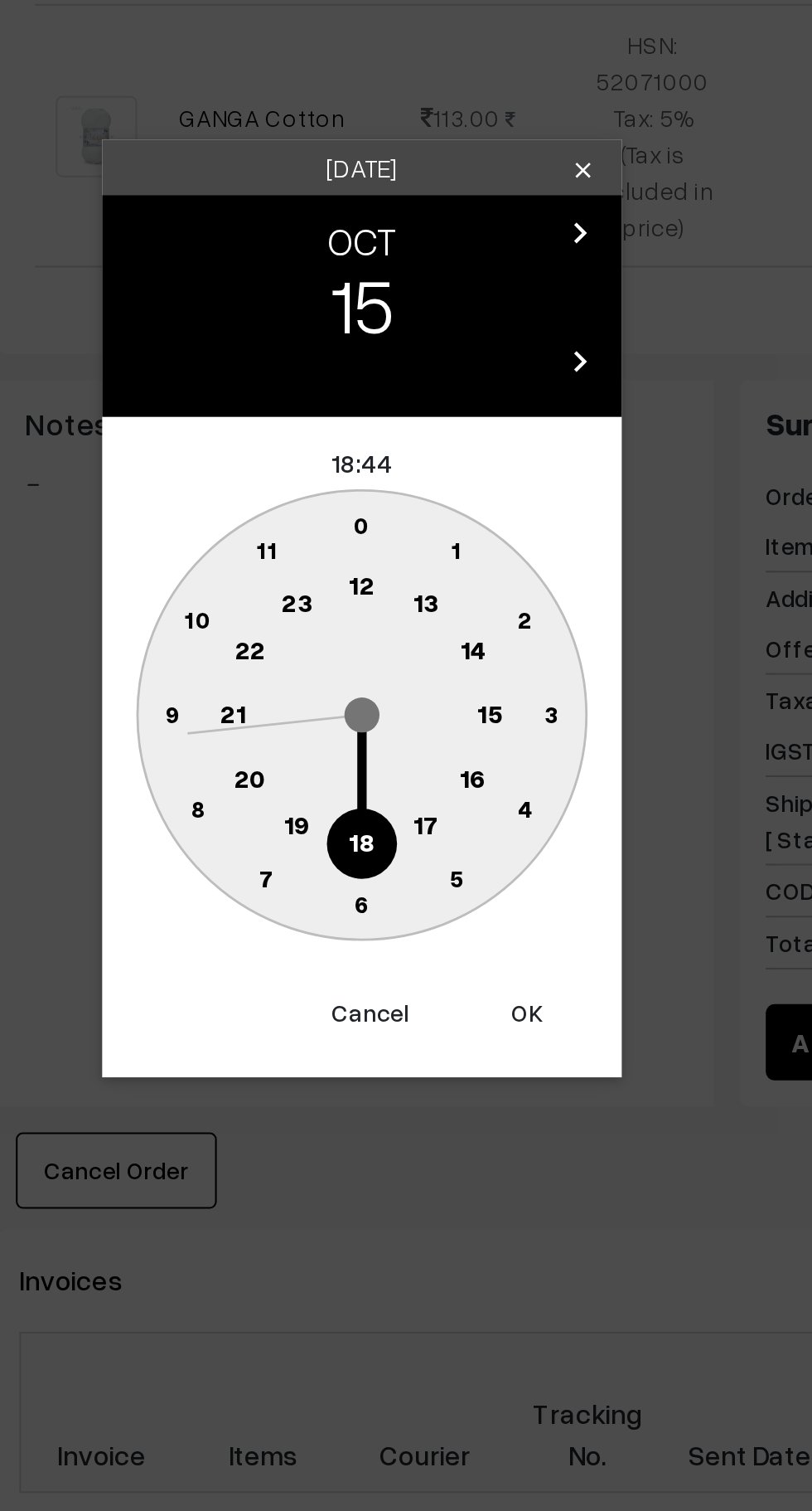
click at [468, 836] on circle at bounding box center [459, 838] width 34 height 34
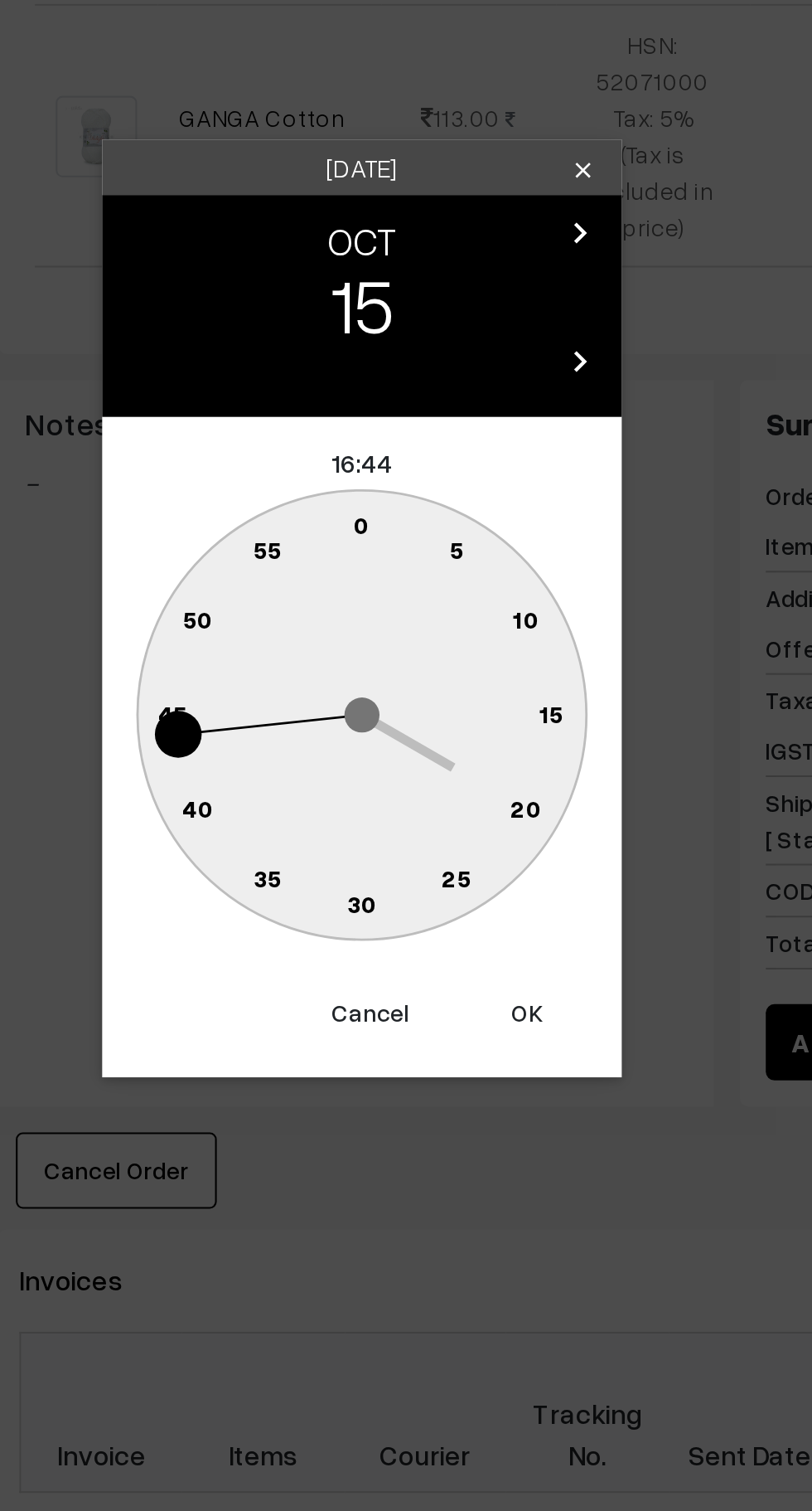
click at [407, 713] on text "0" at bounding box center [406, 715] width 8 height 14
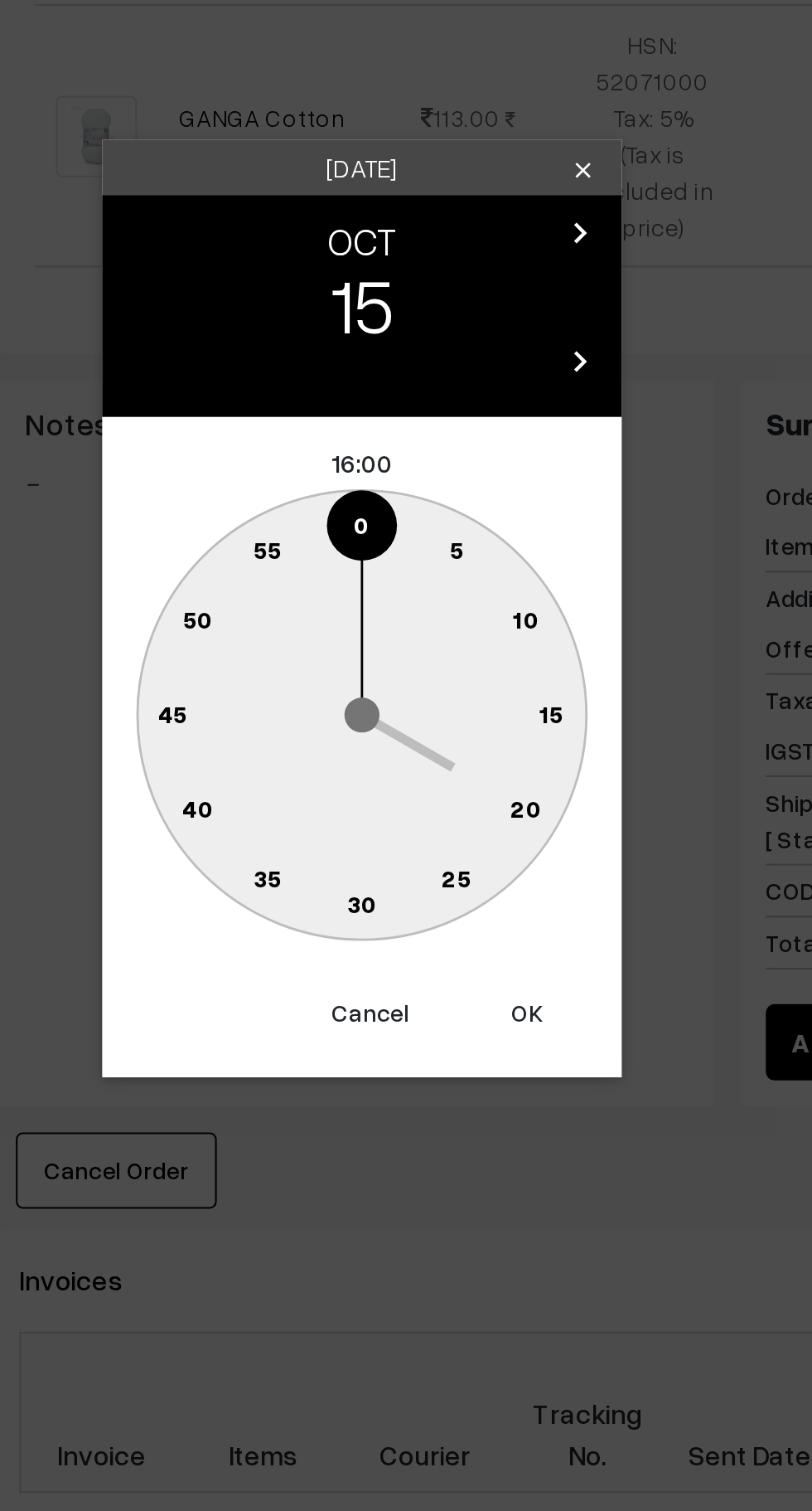
type input "15-10-2025 16:00"
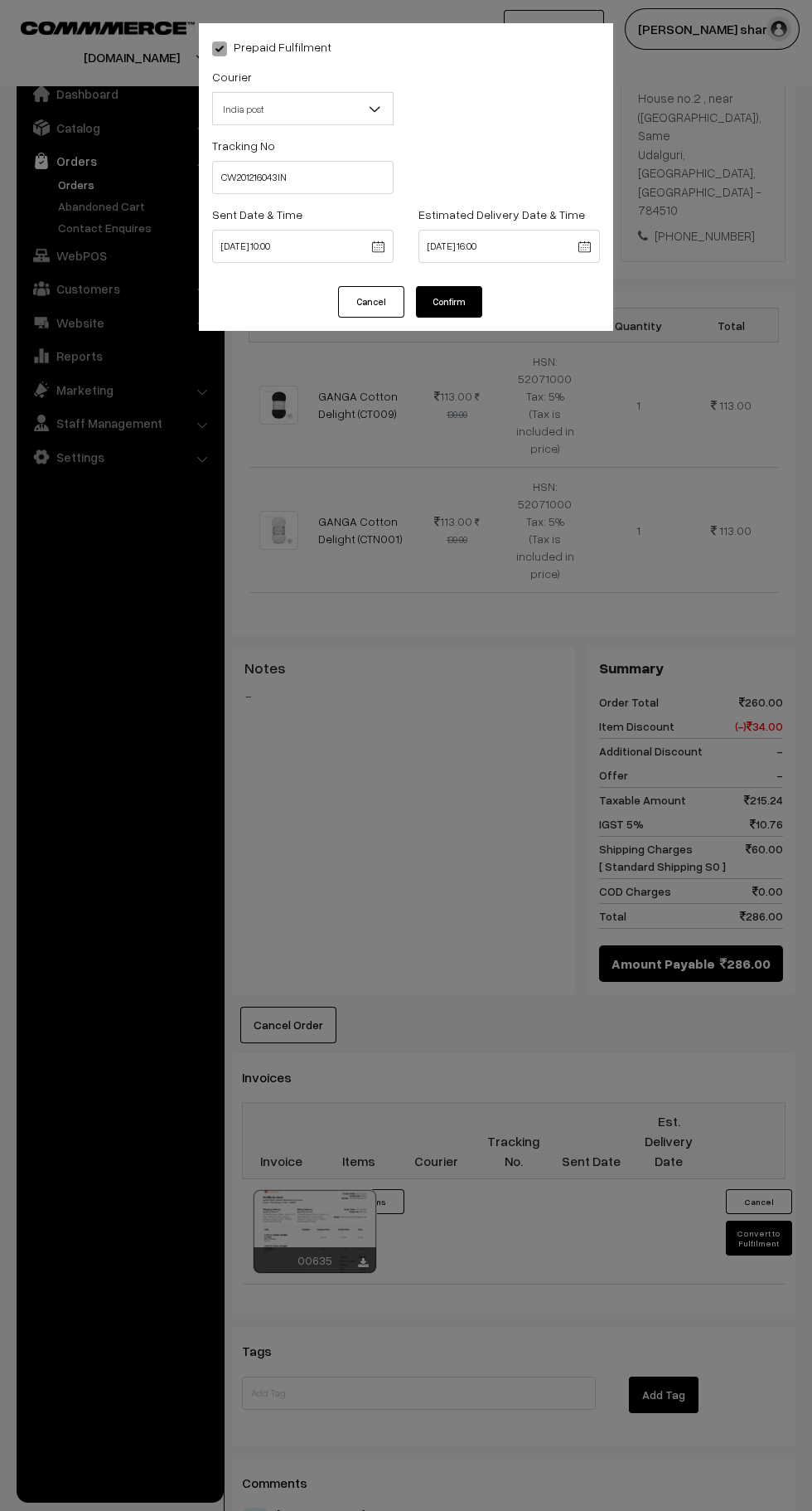
click at [474, 292] on button "Confirm" at bounding box center [449, 302] width 66 height 31
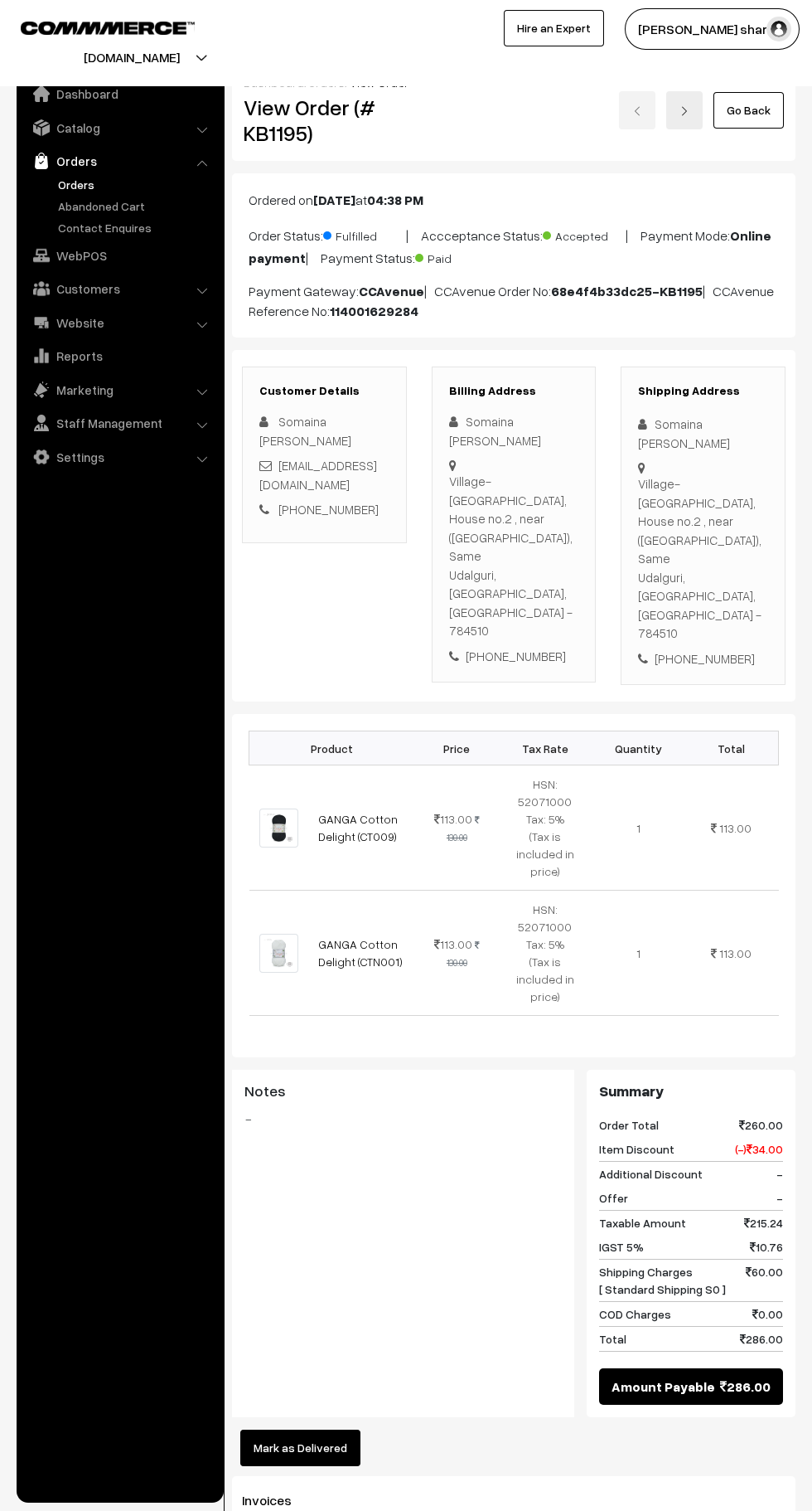
click at [749, 109] on link "Go Back" at bounding box center [748, 110] width 71 height 37
